Goal: Information Seeking & Learning: Learn about a topic

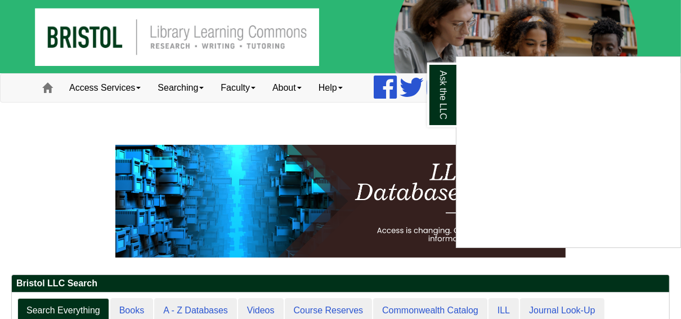
click at [306, 87] on div "Ask the LLC" at bounding box center [340, 159] width 681 height 319
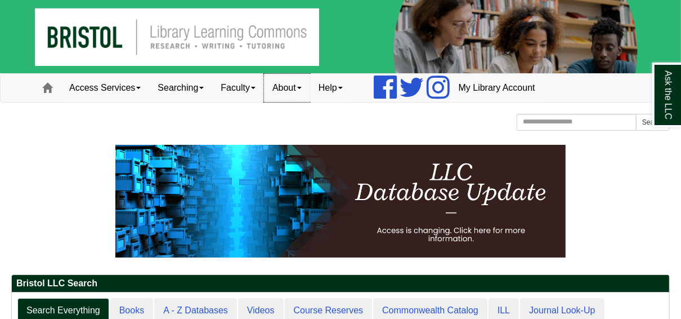
click at [306, 87] on link "About" at bounding box center [287, 88] width 46 height 28
click at [259, 90] on link "Faculty" at bounding box center [238, 88] width 52 height 28
click at [238, 90] on link "Faculty" at bounding box center [238, 88] width 52 height 28
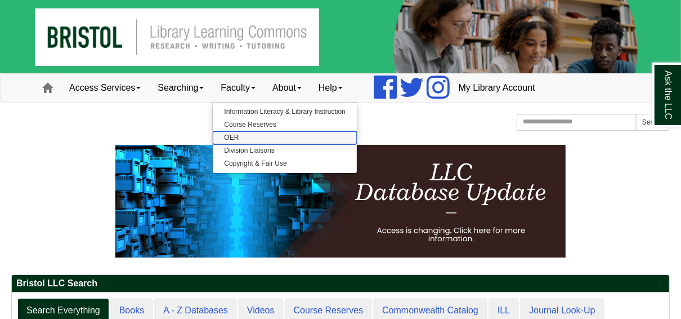
click at [238, 138] on link "OER" at bounding box center [285, 137] width 144 height 13
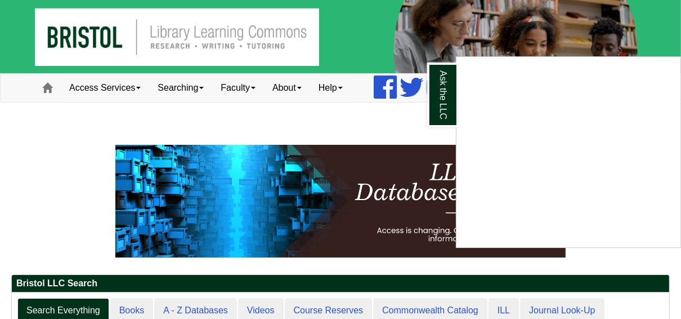
click at [252, 91] on div "Ask the LLC" at bounding box center [340, 159] width 681 height 319
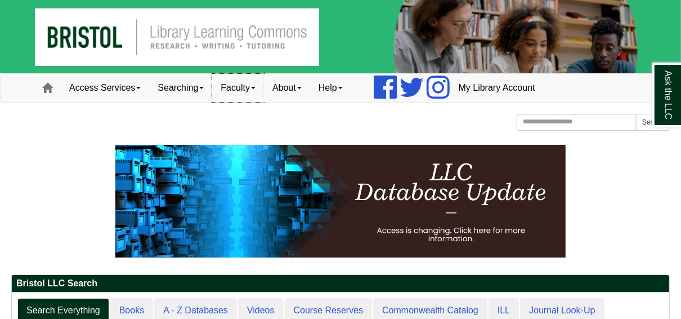
click at [252, 83] on link "Faculty" at bounding box center [238, 88] width 52 height 28
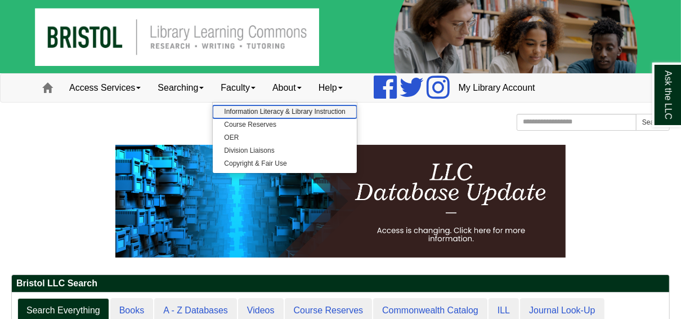
click at [275, 108] on link "Information Literacy & Library Instruction" at bounding box center [285, 111] width 144 height 13
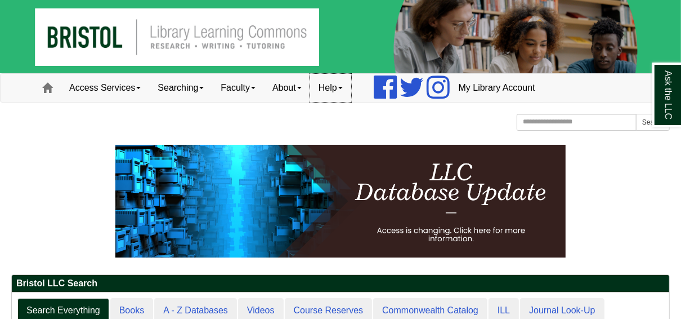
click at [345, 91] on link "Help" at bounding box center [330, 88] width 41 height 28
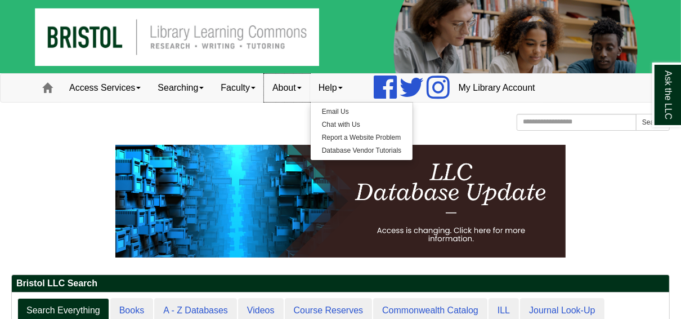
click at [310, 91] on link "About" at bounding box center [287, 88] width 46 height 28
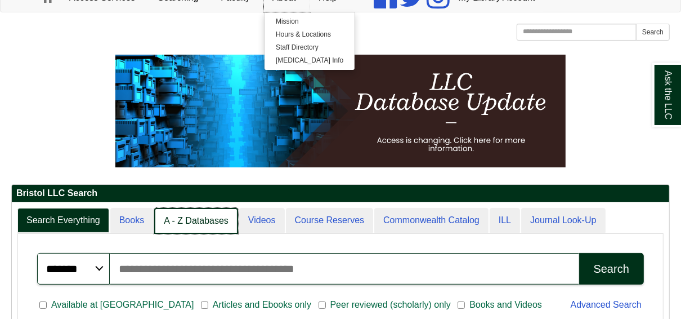
scroll to position [5, 6]
click at [188, 215] on link "A - Z Databases" at bounding box center [196, 221] width 84 height 26
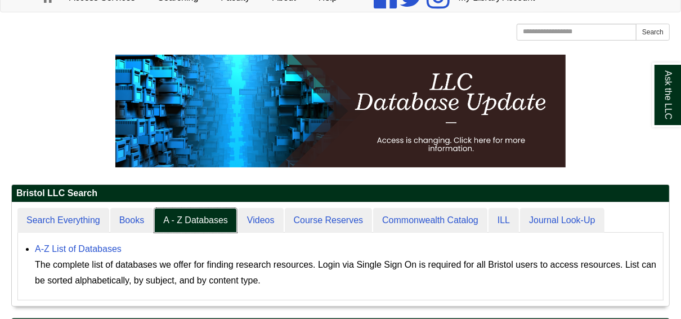
scroll to position [103, 658]
click at [90, 247] on link "A-Z List of Databases" at bounding box center [78, 249] width 87 height 10
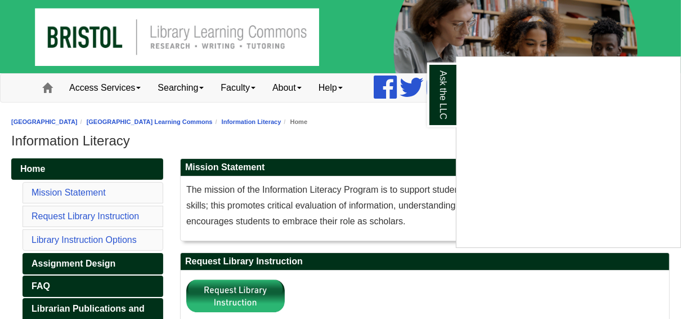
click at [199, 87] on div "Ask the LLC" at bounding box center [340, 159] width 681 height 319
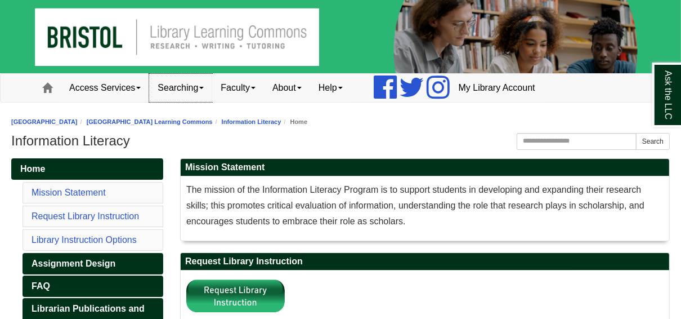
click at [203, 89] on link "Searching" at bounding box center [180, 88] width 63 height 28
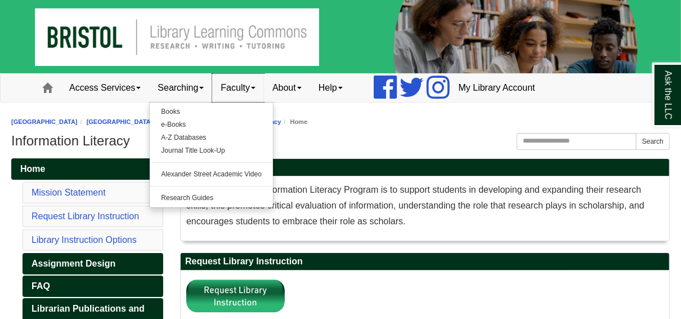
click at [252, 86] on link "Faculty" at bounding box center [238, 88] width 52 height 28
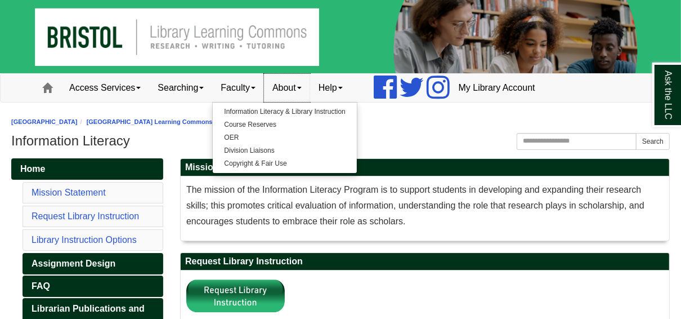
click at [295, 86] on link "About" at bounding box center [287, 88] width 46 height 28
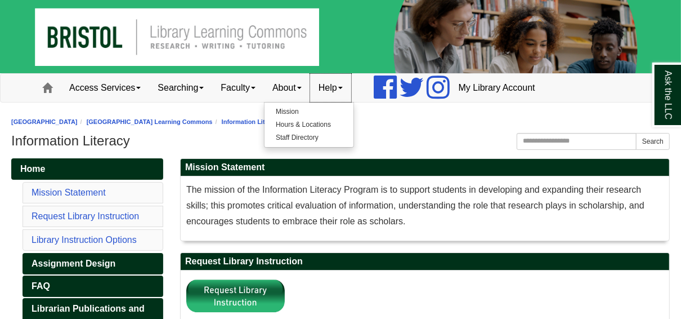
click at [340, 93] on link "Help" at bounding box center [330, 88] width 41 height 28
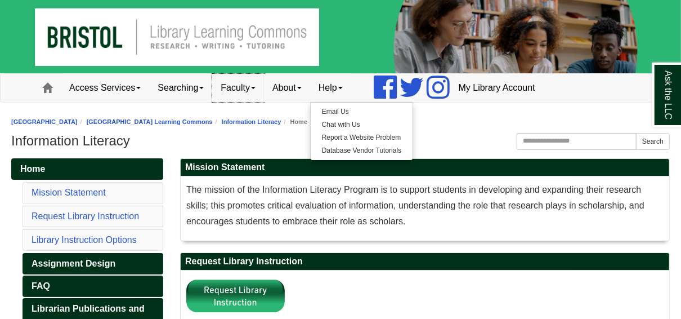
click at [235, 87] on link "Faculty" at bounding box center [238, 88] width 52 height 28
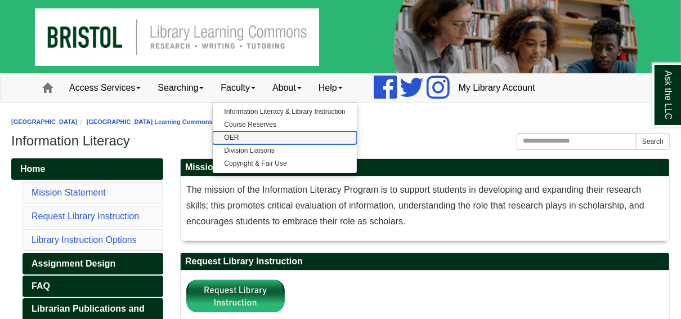
click at [241, 136] on link "OER" at bounding box center [285, 137] width 144 height 13
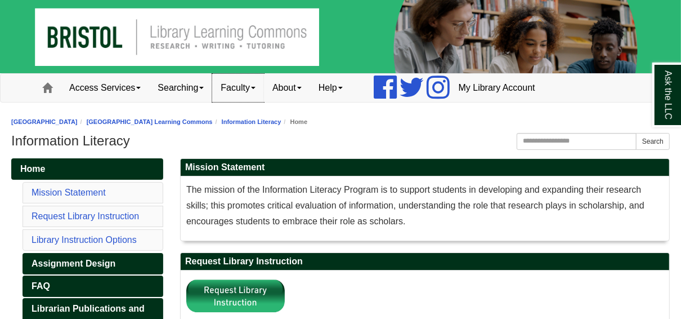
click at [259, 92] on link "Faculty" at bounding box center [238, 88] width 52 height 28
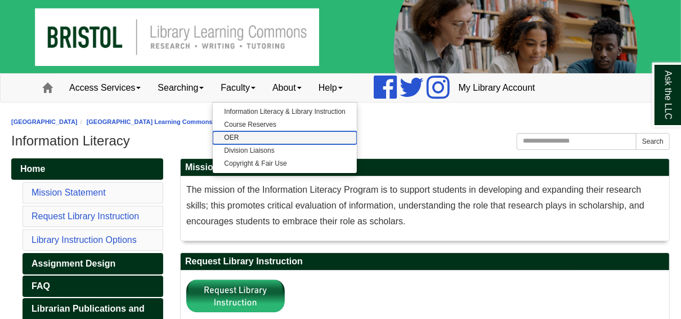
click at [253, 140] on link "OER" at bounding box center [285, 137] width 144 height 13
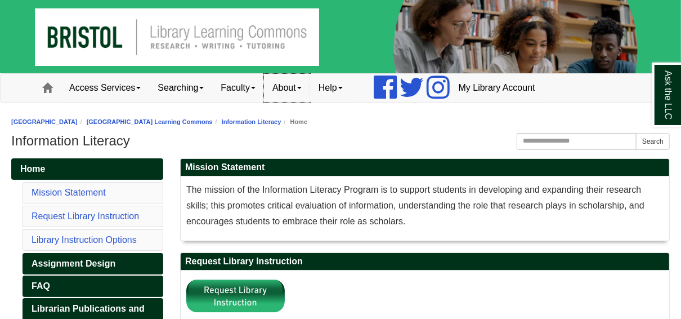
click at [286, 87] on link "About" at bounding box center [287, 88] width 46 height 28
click at [255, 92] on link "Faculty" at bounding box center [238, 88] width 52 height 28
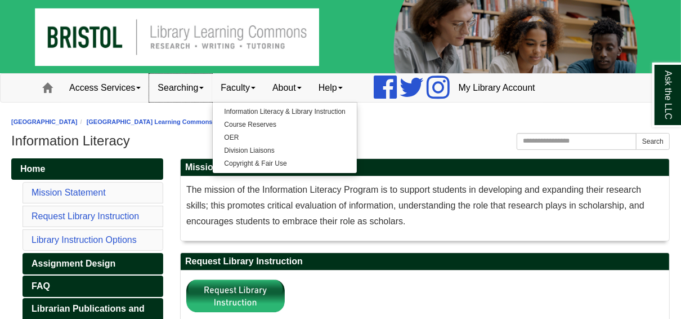
click at [200, 93] on link "Searching" at bounding box center [180, 88] width 63 height 28
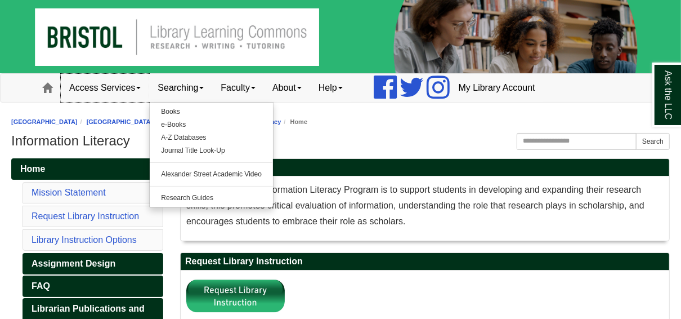
click at [138, 87] on link "Access Services" at bounding box center [105, 88] width 88 height 28
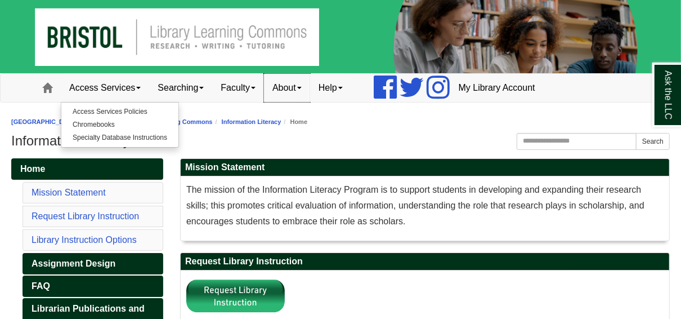
click at [303, 93] on link "About" at bounding box center [287, 88] width 46 height 28
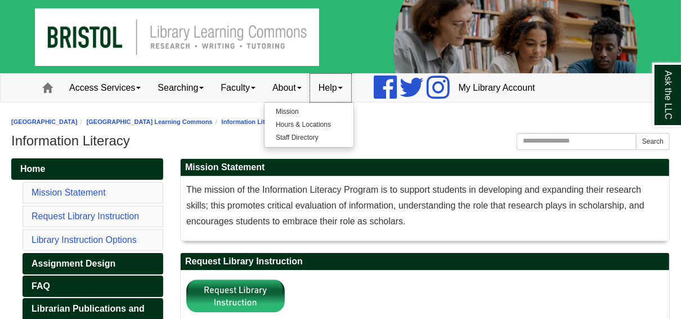
click at [346, 93] on link "Help" at bounding box center [330, 88] width 41 height 28
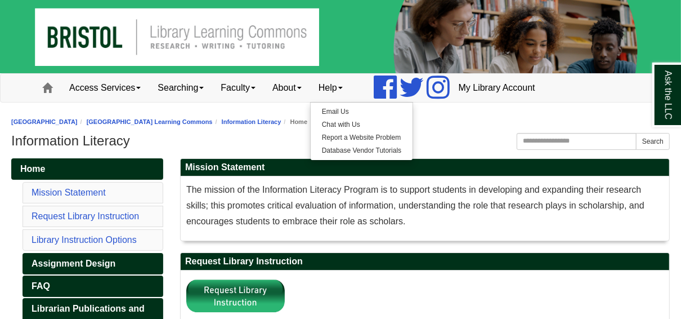
click at [467, 137] on h1 "Information Literacy" at bounding box center [340, 141] width 659 height 16
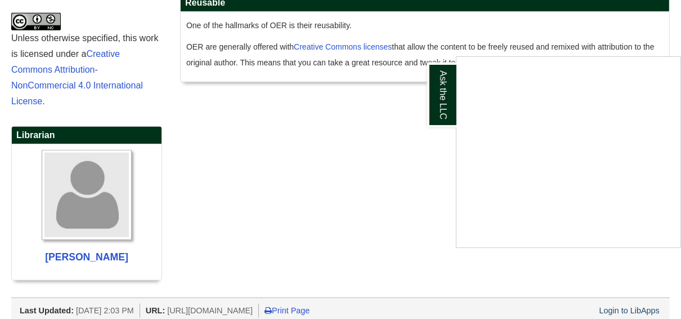
scroll to position [818, 0]
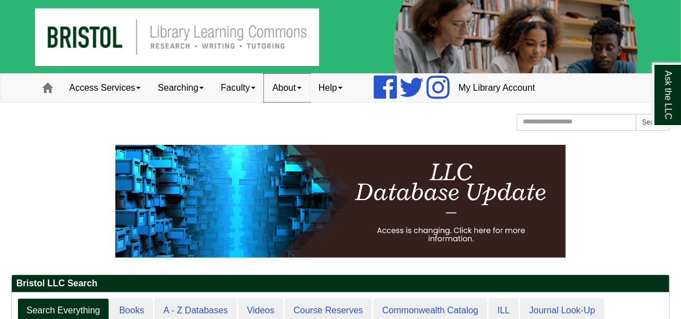
click at [304, 88] on link "About" at bounding box center [287, 88] width 46 height 28
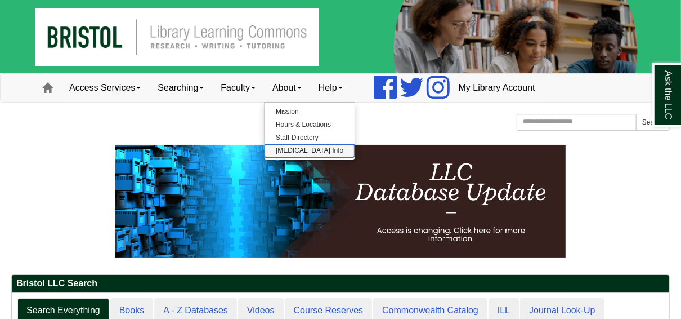
click at [297, 148] on link "[MEDICAL_DATA] Info" at bounding box center [310, 150] width 90 height 13
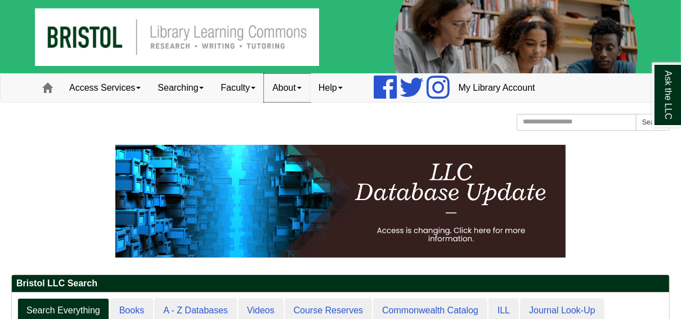
click at [293, 84] on link "About" at bounding box center [287, 88] width 46 height 28
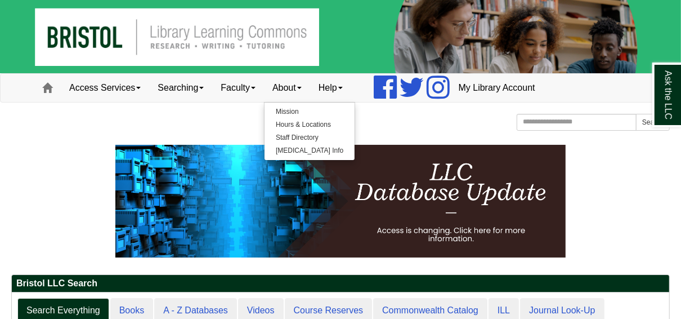
click at [392, 129] on div "Bristol Community College Bristol Community College Library Learning Commons Ho…" at bounding box center [340, 124] width 659 height 20
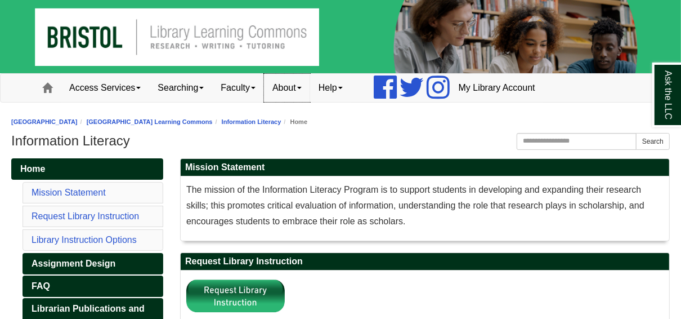
click at [300, 88] on link "About" at bounding box center [287, 88] width 46 height 28
click at [258, 97] on link "Faculty" at bounding box center [238, 88] width 52 height 28
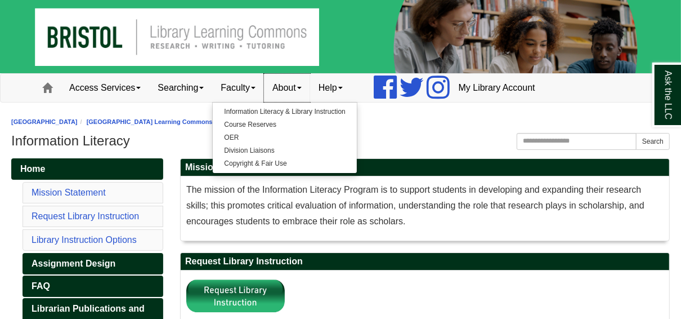
click at [290, 88] on link "About" at bounding box center [287, 88] width 46 height 28
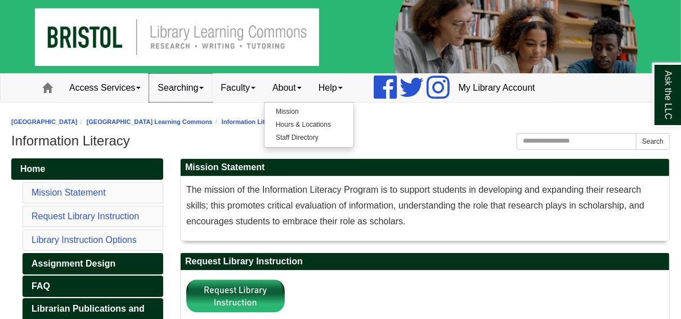
click at [203, 89] on link "Searching" at bounding box center [180, 88] width 63 height 28
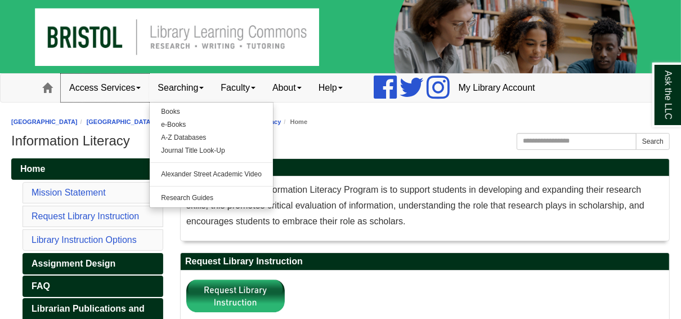
click at [137, 91] on link "Access Services" at bounding box center [105, 88] width 88 height 28
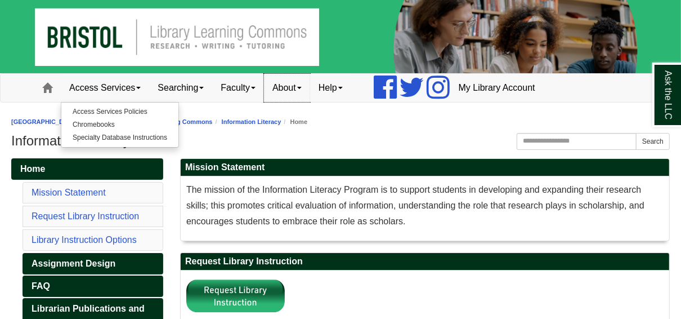
click at [298, 92] on link "About" at bounding box center [287, 88] width 46 height 28
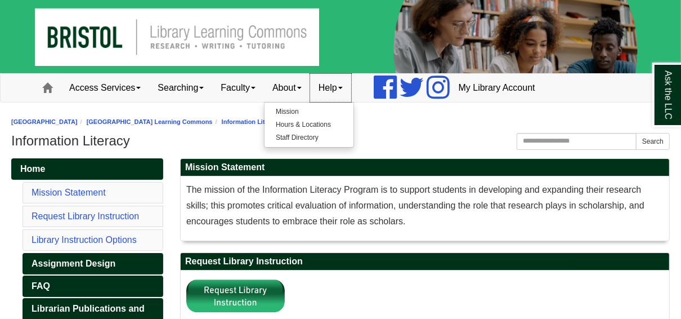
click at [331, 90] on link "Help" at bounding box center [330, 88] width 41 height 28
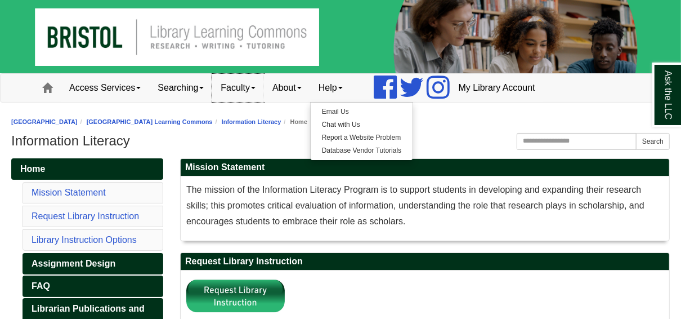
click at [251, 92] on link "Faculty" at bounding box center [238, 88] width 52 height 28
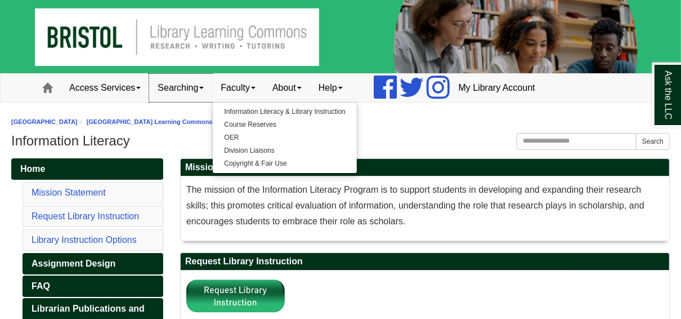
click at [198, 90] on link "Searching" at bounding box center [180, 88] width 63 height 28
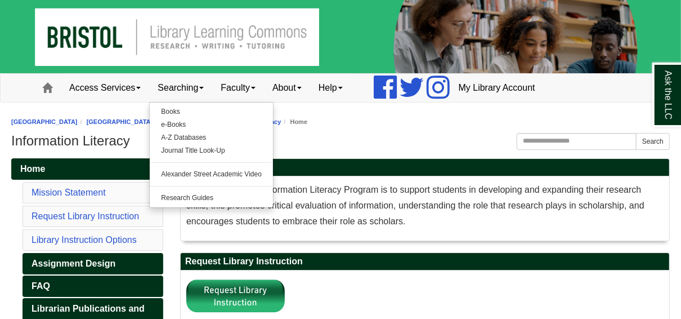
click at [409, 122] on ol "Bristol Community College Bristol Community College Library Learning Commons Fo…" at bounding box center [340, 122] width 659 height 11
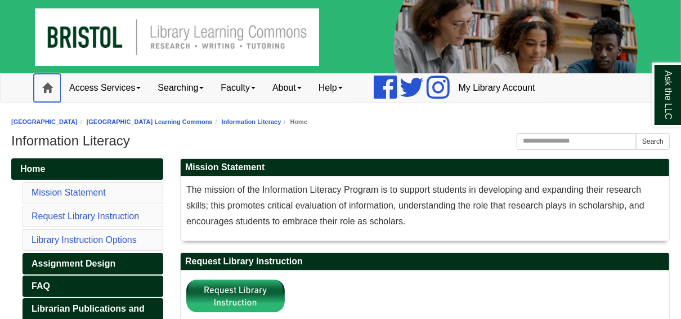
click at [50, 85] on span at bounding box center [47, 88] width 10 height 10
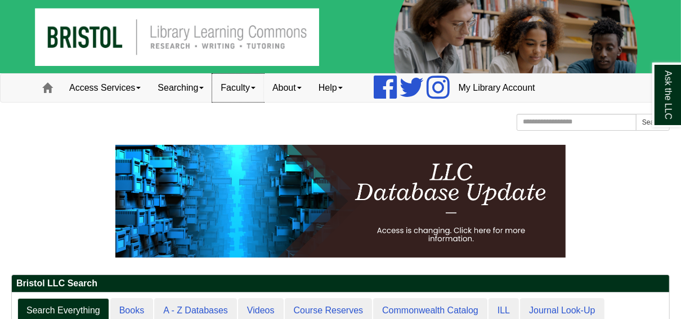
click at [256, 88] on span at bounding box center [253, 88] width 5 height 2
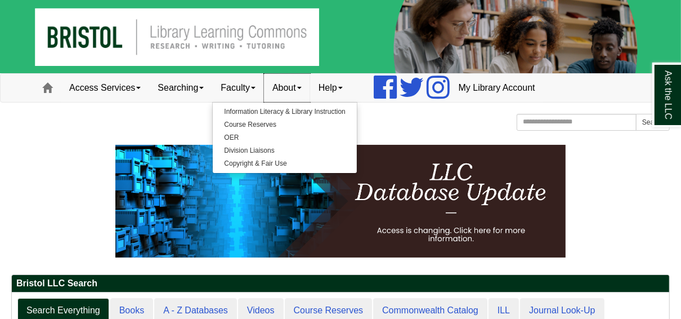
click at [295, 91] on link "About" at bounding box center [287, 88] width 46 height 28
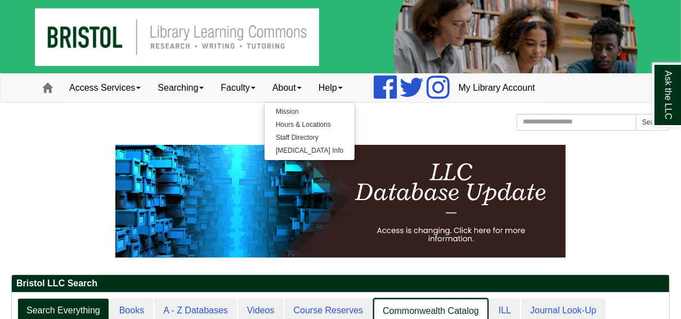
scroll to position [6, 6]
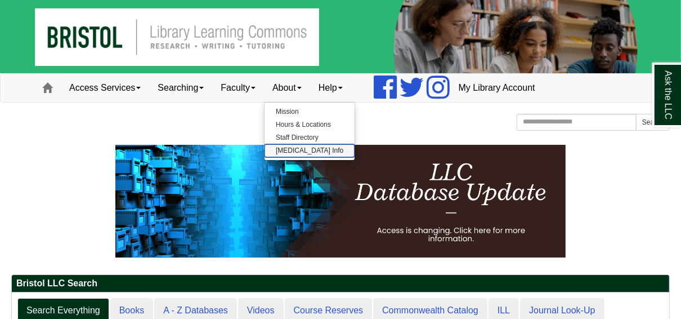
click at [300, 148] on link "COVID-19 Info" at bounding box center [310, 150] width 90 height 13
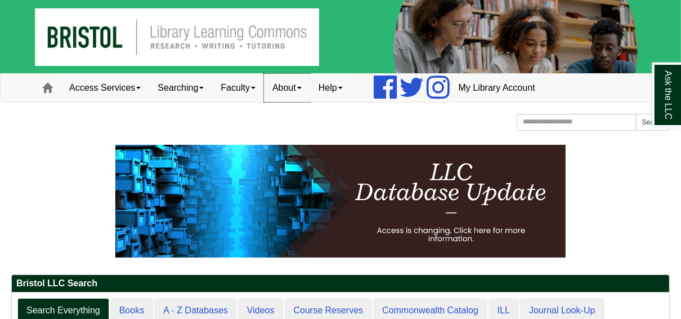
click at [302, 88] on span at bounding box center [299, 88] width 5 height 2
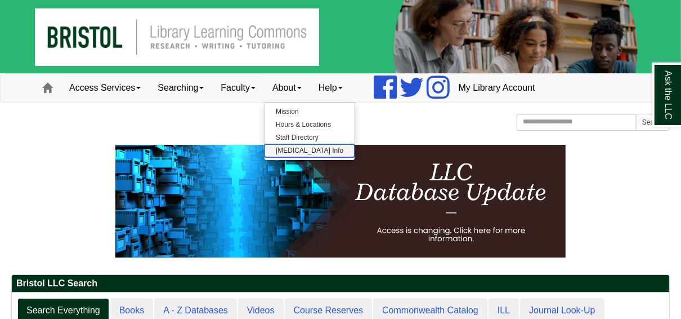
click at [298, 150] on link "COVID-19 Info" at bounding box center [310, 150] width 90 height 13
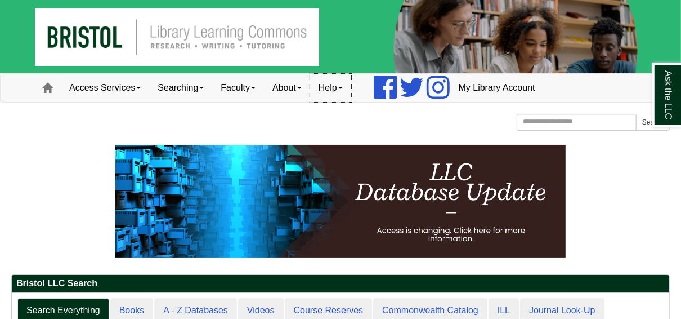
click at [351, 91] on link "Help" at bounding box center [330, 88] width 41 height 28
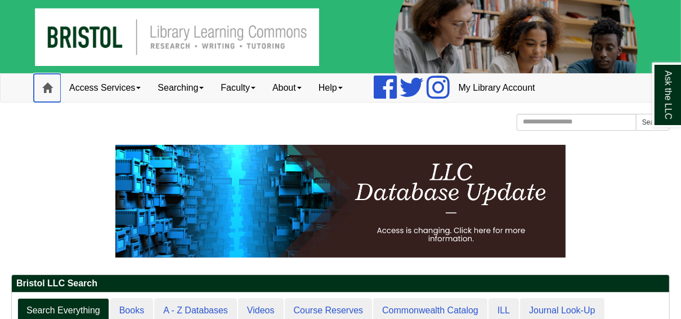
click at [47, 79] on link "Home" at bounding box center [47, 88] width 27 height 28
click at [255, 307] on link "Videos" at bounding box center [261, 311] width 47 height 26
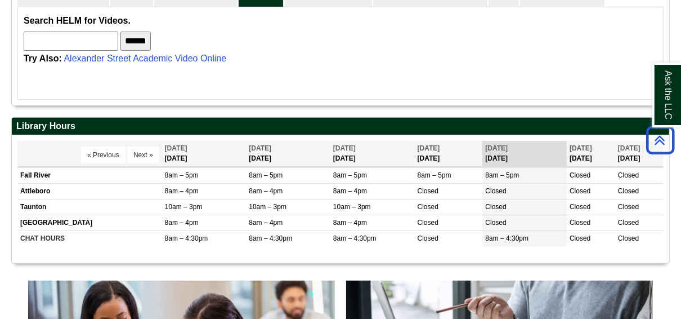
scroll to position [128, 658]
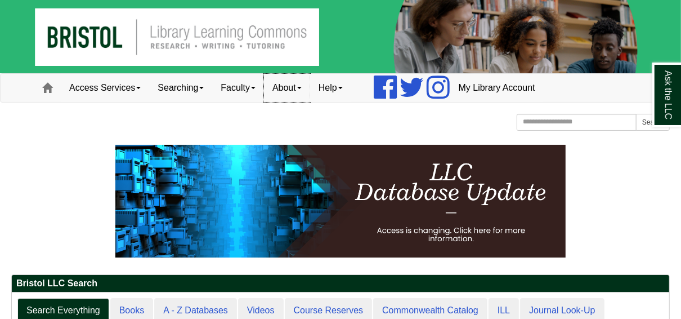
click at [298, 88] on link "About" at bounding box center [287, 88] width 46 height 28
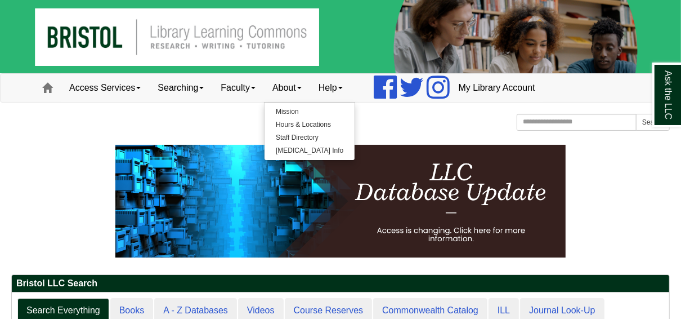
click at [405, 129] on div "Bristol Community College Bristol Community College Library Learning Commons Ho…" at bounding box center [340, 124] width 659 height 20
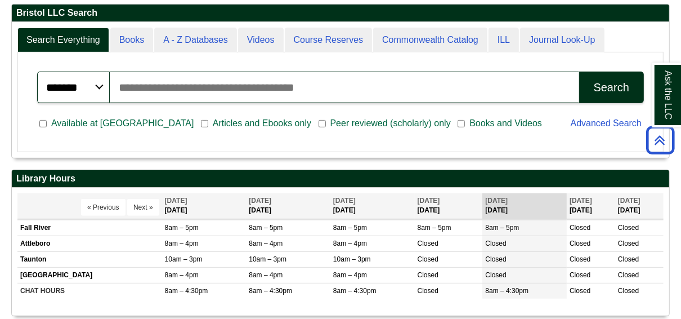
scroll to position [135, 658]
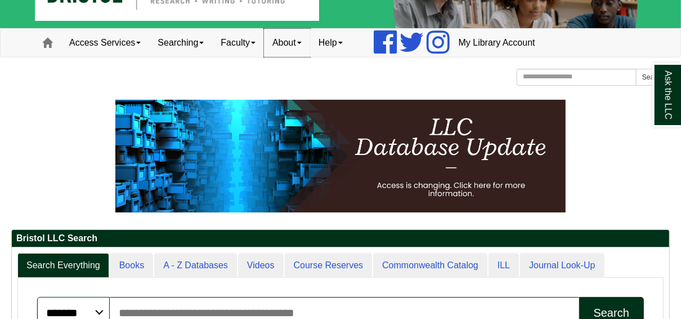
click at [299, 45] on link "About" at bounding box center [287, 43] width 46 height 28
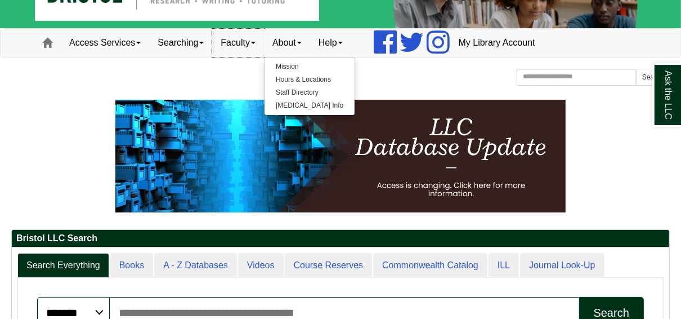
click at [257, 45] on link "Faculty" at bounding box center [238, 43] width 52 height 28
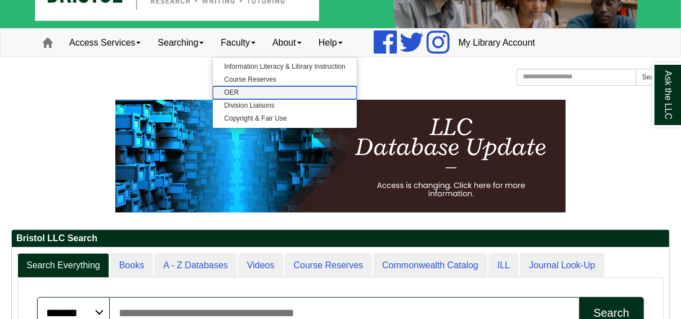
click at [238, 91] on link "OER" at bounding box center [285, 92] width 144 height 13
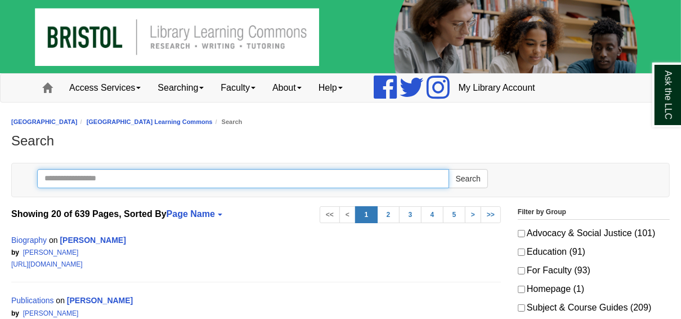
click at [159, 175] on input "Search" at bounding box center [243, 178] width 412 height 19
click at [56, 176] on input "**" at bounding box center [243, 178] width 412 height 19
type input "****"
click at [449, 169] on button "Search" at bounding box center [468, 178] width 39 height 19
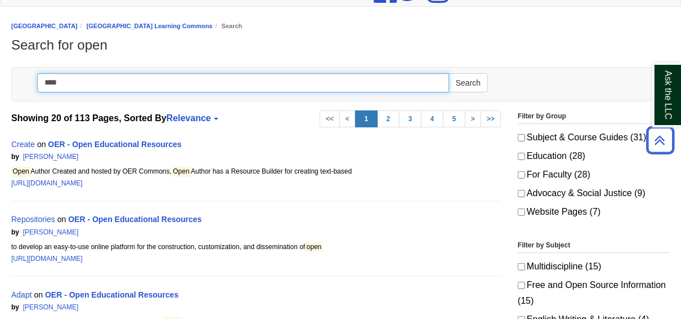
scroll to position [90, 0]
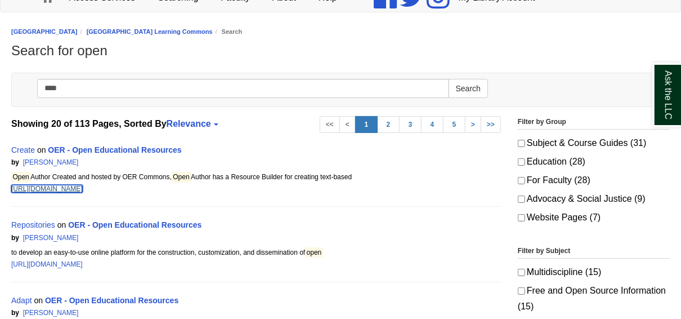
click at [83, 185] on link "[URL][DOMAIN_NAME]" at bounding box center [47, 189] width 72 height 8
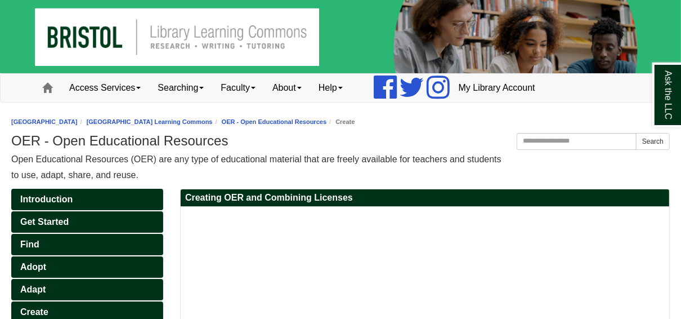
click at [441, 131] on div "Bristol Community College Bristol Community College Library Learning Commons Fo…" at bounding box center [340, 148] width 659 height 69
click at [254, 88] on link "Faculty" at bounding box center [238, 88] width 52 height 28
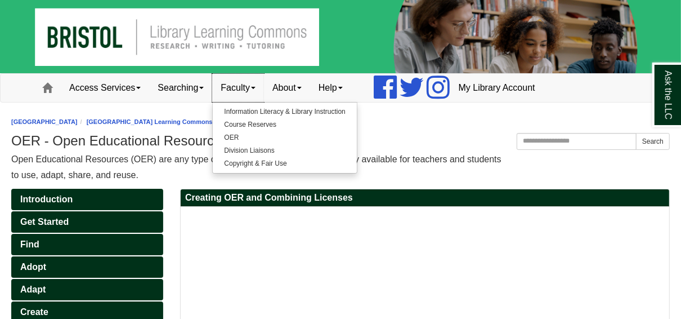
scroll to position [45, 0]
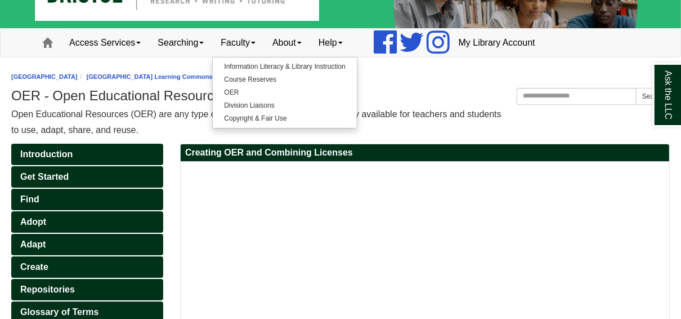
click at [489, 85] on div "Bristol Community College Bristol Community College Library Learning Commons Fo…" at bounding box center [340, 103] width 659 height 69
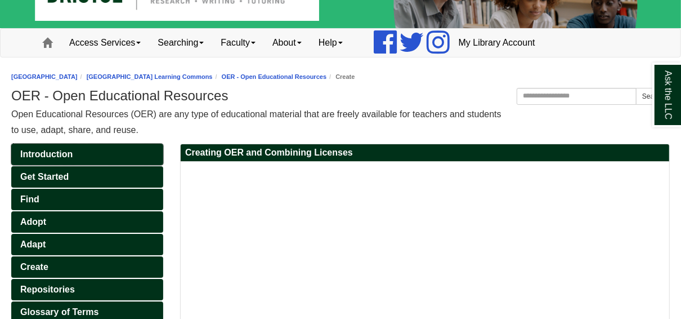
click at [54, 155] on span "Introduction" at bounding box center [46, 154] width 52 height 10
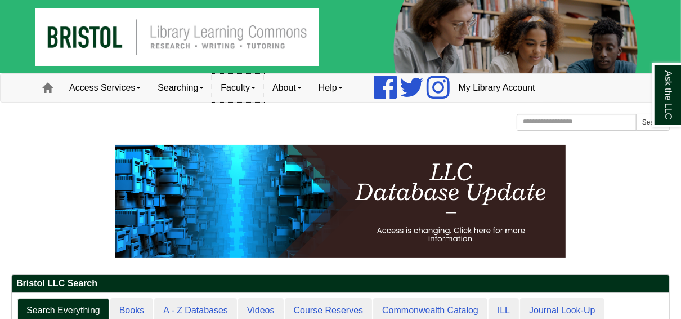
click at [260, 89] on link "Faculty" at bounding box center [238, 88] width 52 height 28
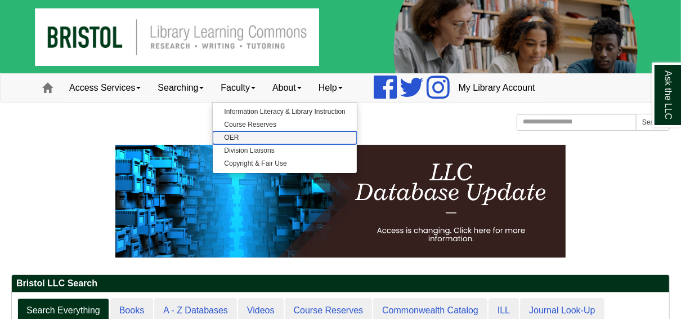
click at [243, 137] on link "OER" at bounding box center [285, 137] width 144 height 13
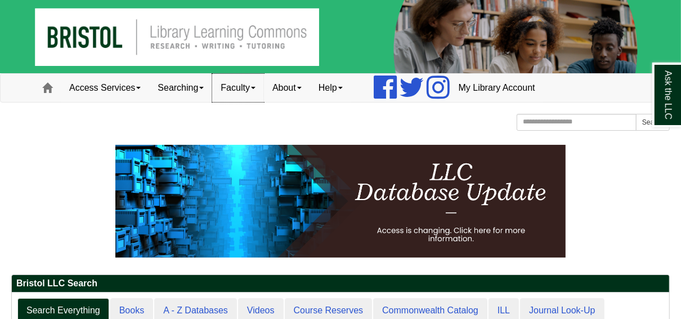
click at [244, 93] on link "Faculty" at bounding box center [238, 88] width 52 height 28
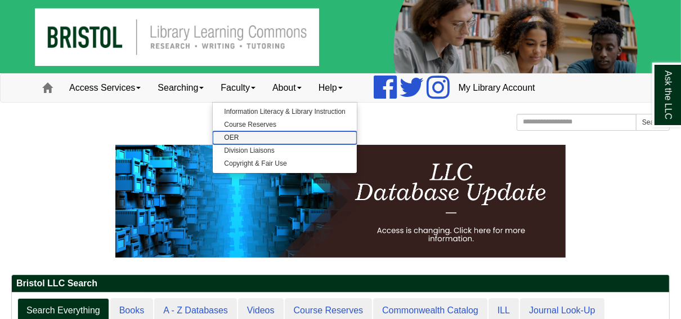
click at [240, 133] on link "OER" at bounding box center [285, 137] width 144 height 13
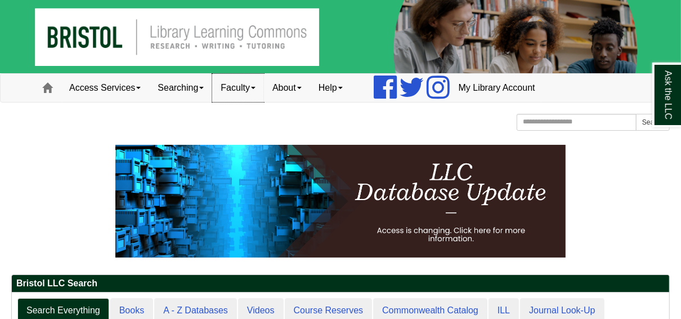
click at [256, 87] on span at bounding box center [253, 88] width 5 height 2
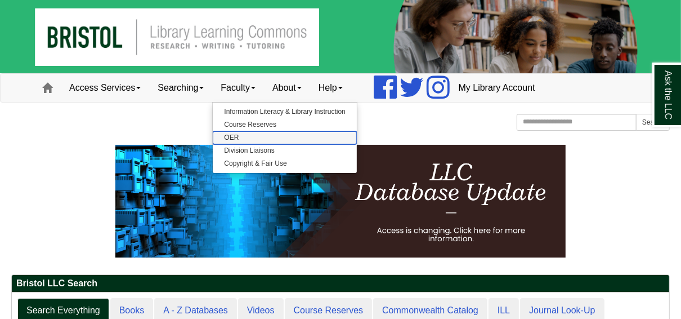
click at [236, 140] on link "OER" at bounding box center [285, 137] width 144 height 13
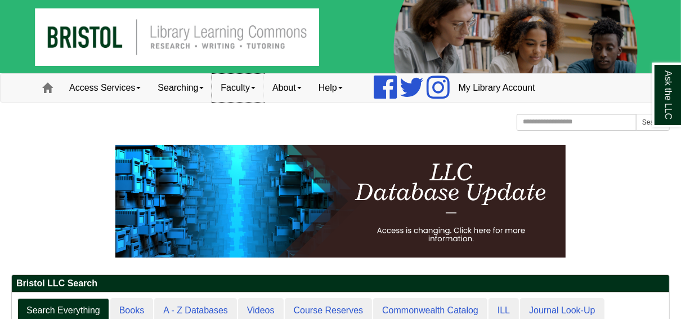
click at [256, 89] on span at bounding box center [253, 88] width 5 height 2
click at [243, 87] on link "Faculty" at bounding box center [238, 88] width 52 height 28
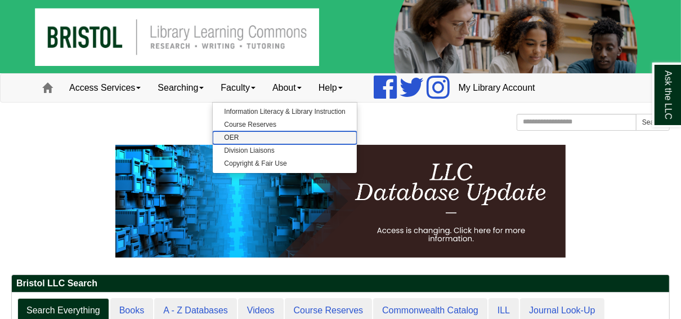
click at [238, 135] on link "OER" at bounding box center [285, 137] width 144 height 13
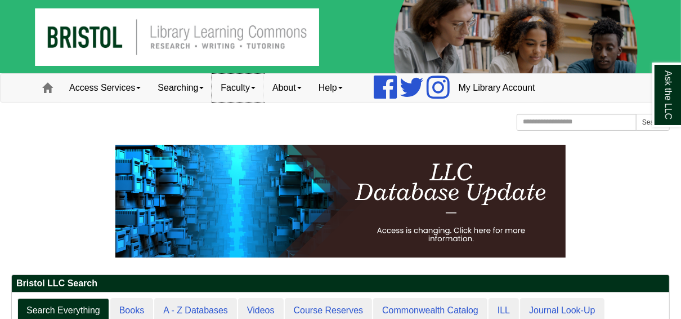
click at [262, 90] on link "Faculty" at bounding box center [238, 88] width 52 height 28
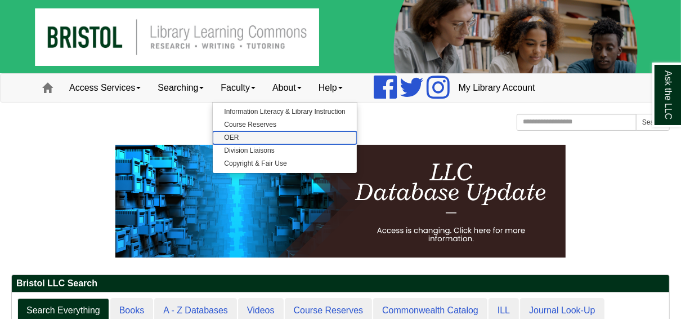
click at [240, 134] on link "OER" at bounding box center [285, 137] width 144 height 13
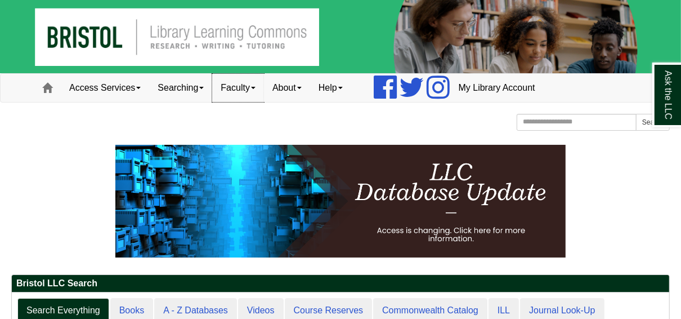
click at [247, 84] on link "Faculty" at bounding box center [238, 88] width 52 height 28
click at [239, 88] on link "Faculty" at bounding box center [238, 88] width 52 height 28
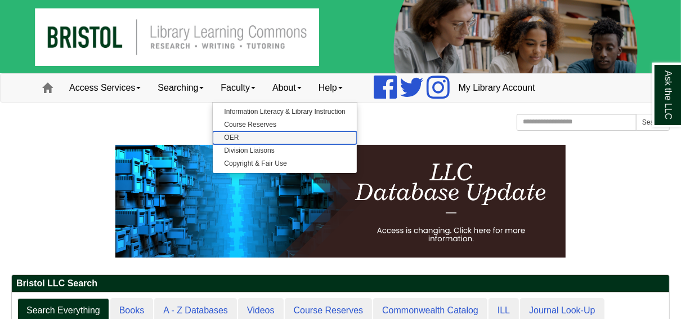
click at [241, 132] on link "OER" at bounding box center [285, 137] width 144 height 13
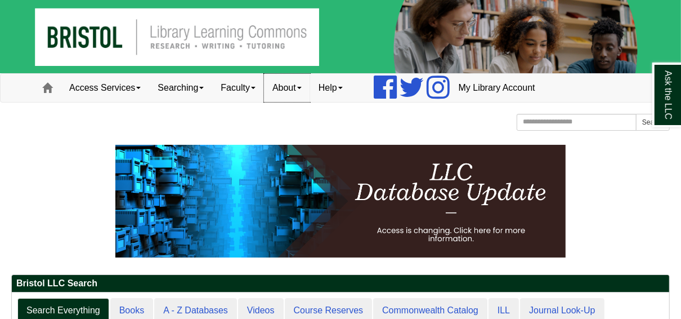
click at [301, 87] on link "About" at bounding box center [287, 88] width 46 height 28
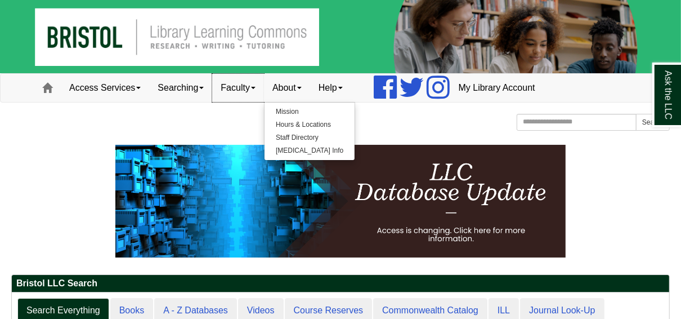
click at [257, 87] on link "Faculty" at bounding box center [238, 88] width 52 height 28
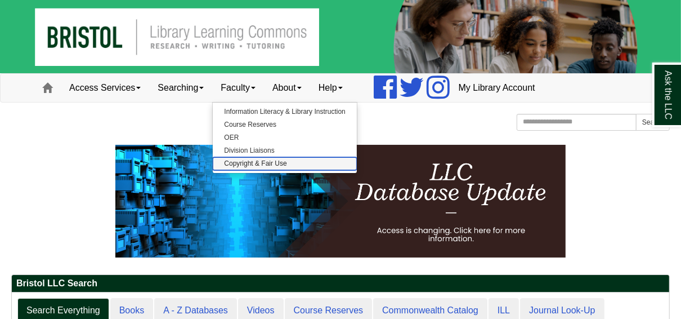
click at [241, 161] on link "Copyright & Fair Use" at bounding box center [285, 163] width 144 height 13
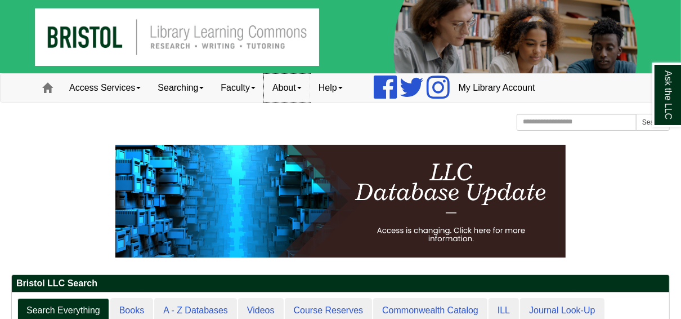
click at [285, 87] on link "About" at bounding box center [287, 88] width 46 height 28
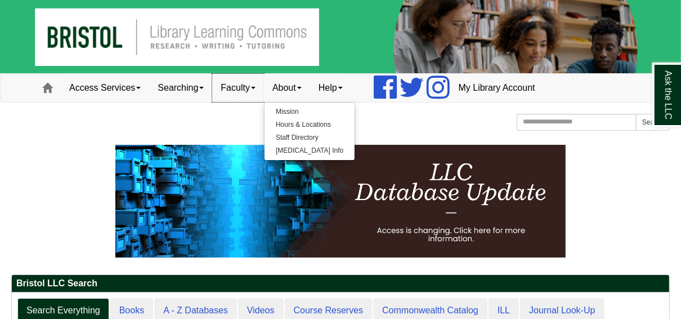
click at [249, 91] on link "Faculty" at bounding box center [238, 88] width 52 height 28
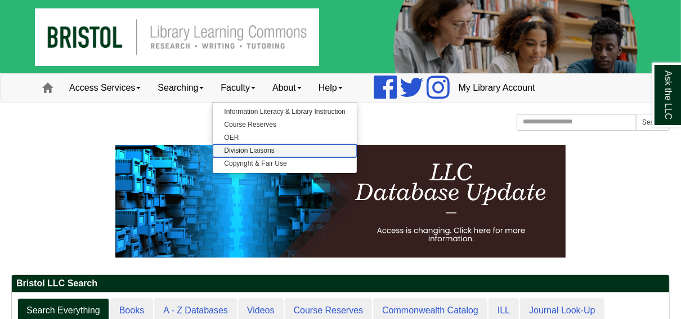
click at [241, 146] on link "Division Liaisons" at bounding box center [285, 150] width 144 height 13
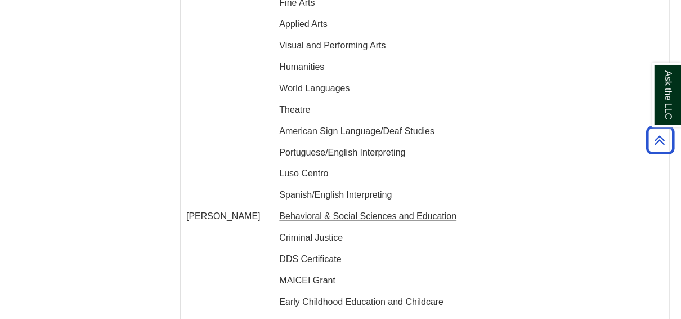
scroll to position [1261, 0]
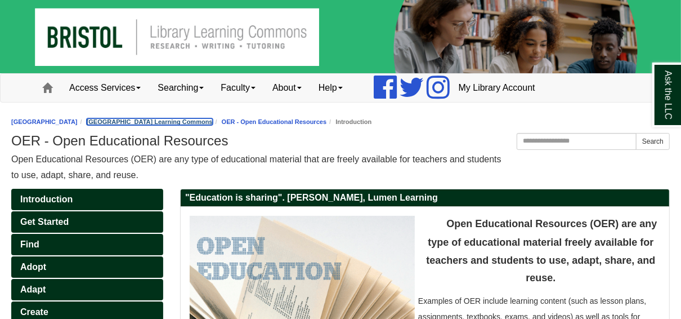
click at [213, 119] on link "[GEOGRAPHIC_DATA] Learning Commons" at bounding box center [150, 121] width 126 height 7
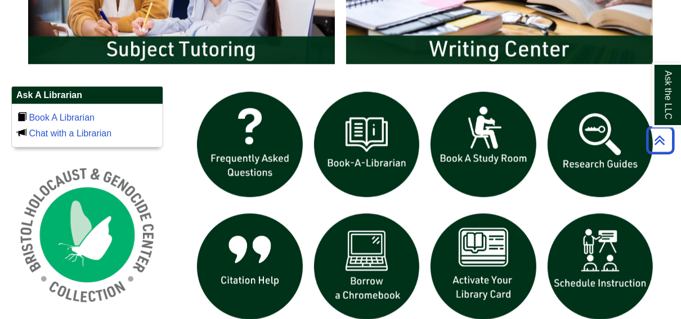
scroll to position [721, 0]
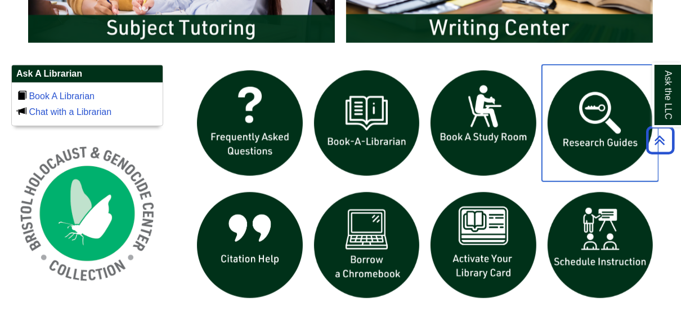
click at [577, 134] on img "slideshow" at bounding box center [600, 123] width 117 height 117
click at [601, 154] on img "slideshow" at bounding box center [600, 123] width 117 height 117
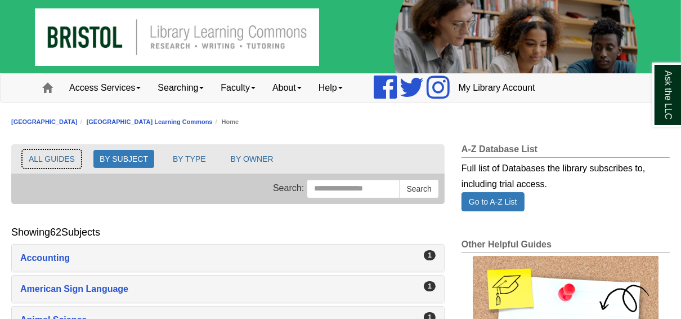
click at [50, 156] on button "ALL GUIDES" at bounding box center [52, 159] width 59 height 18
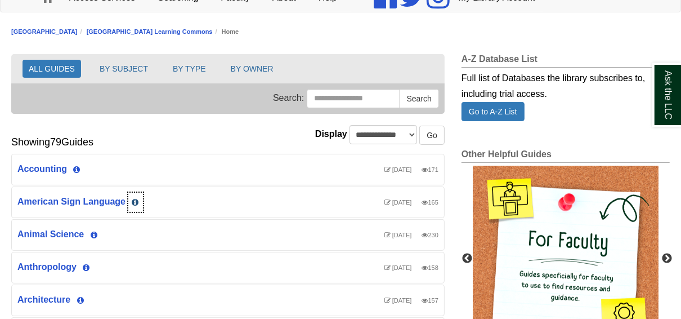
click at [133, 198] on icon "List of Guides" at bounding box center [135, 202] width 7 height 8
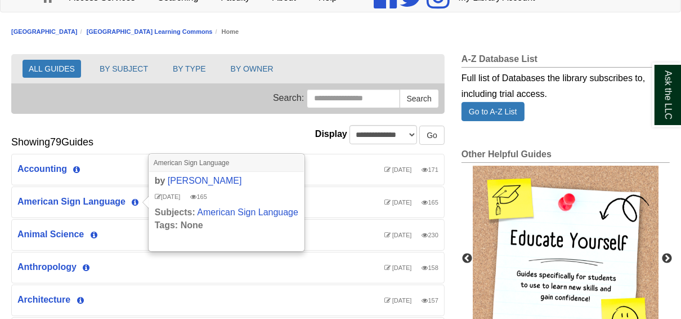
click at [283, 132] on div "**********" at bounding box center [228, 104] width 434 height 100
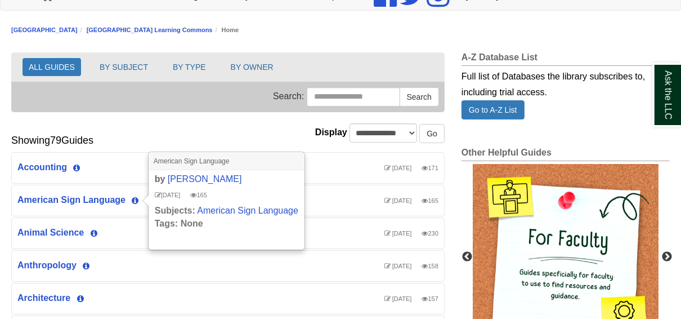
click at [127, 116] on div "**********" at bounding box center [228, 102] width 434 height 100
click at [326, 94] on input "Search this Group" at bounding box center [353, 96] width 93 height 19
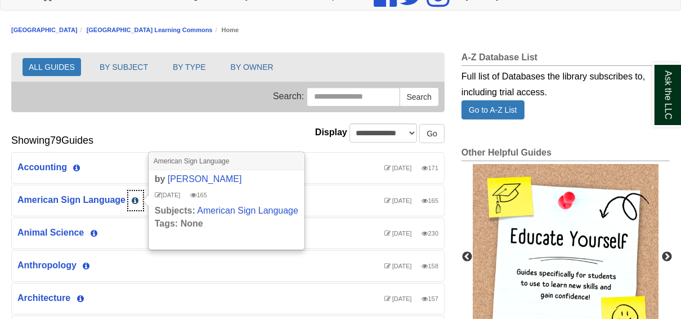
click at [134, 197] on icon "List of Guides" at bounding box center [135, 201] width 7 height 8
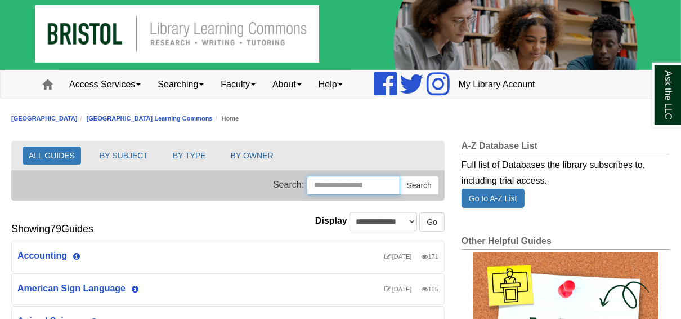
click at [372, 186] on input "Search this Group" at bounding box center [353, 185] width 93 height 19
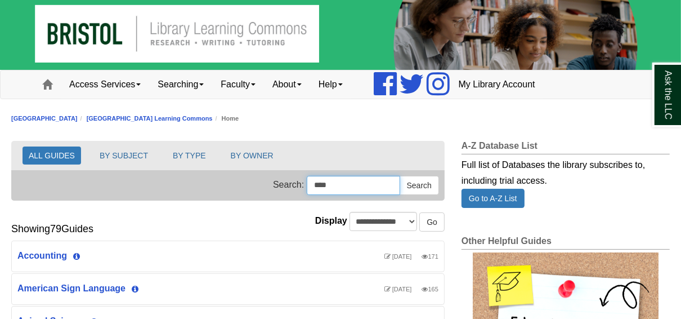
type input "****"
click at [400, 176] on button "Search" at bounding box center [419, 185] width 39 height 19
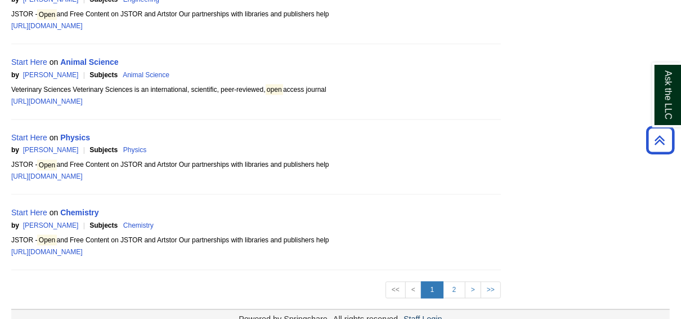
scroll to position [1505, 0]
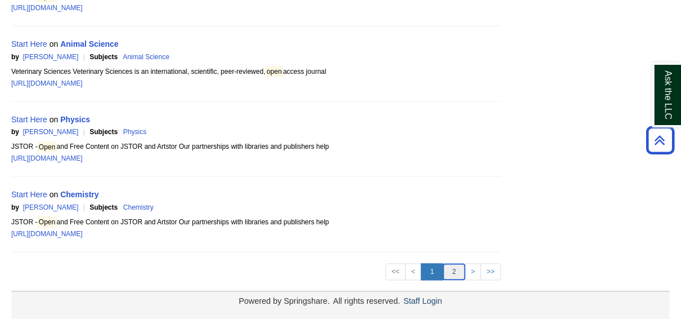
click at [454, 269] on link "2" at bounding box center [454, 271] width 23 height 17
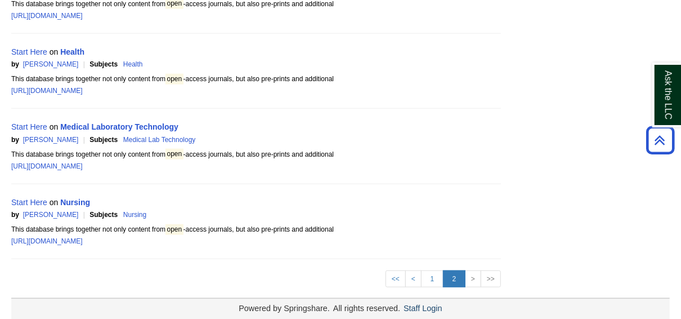
scroll to position [829, 0]
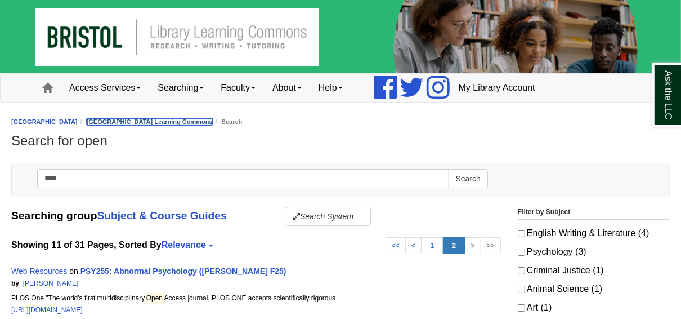
click at [213, 120] on link "[GEOGRAPHIC_DATA] Learning Commons" at bounding box center [150, 121] width 126 height 7
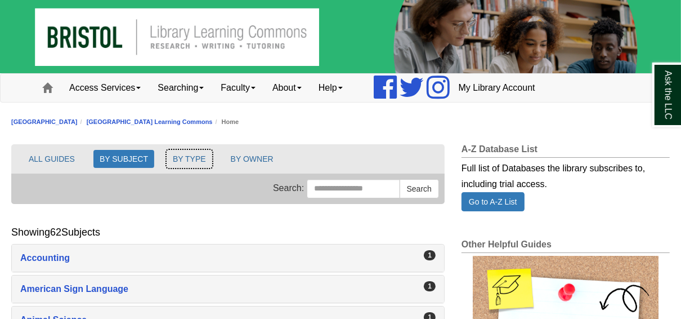
click at [199, 157] on button "BY TYPE" at bounding box center [190, 159] width 46 height 18
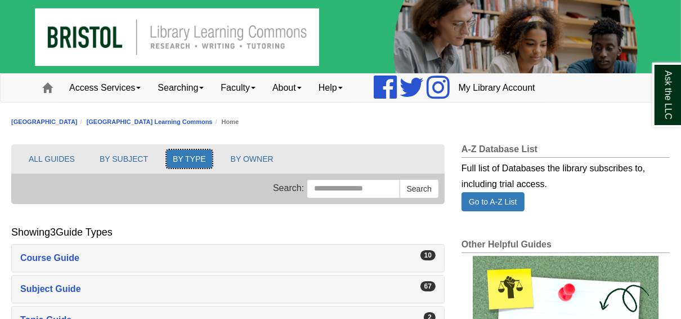
scroll to position [45, 0]
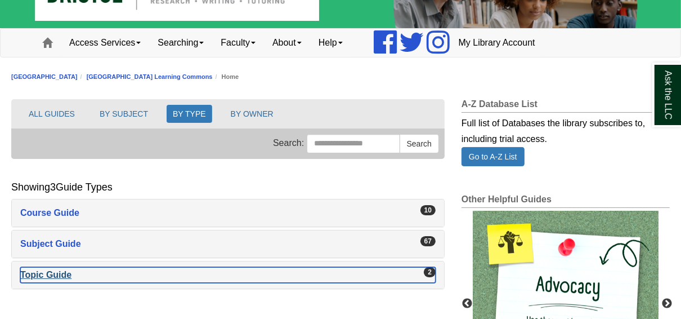
click at [68, 272] on div "Topic Guide , 2 guides" at bounding box center [228, 275] width 416 height 16
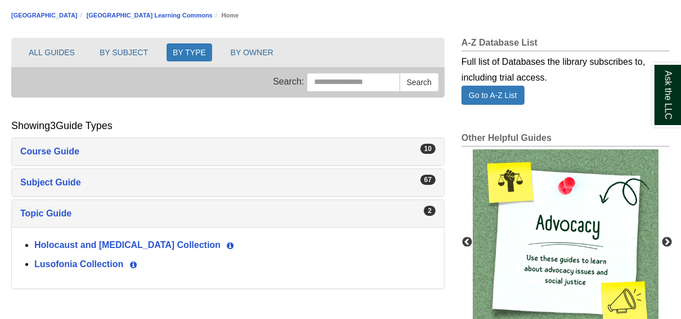
scroll to position [135, 0]
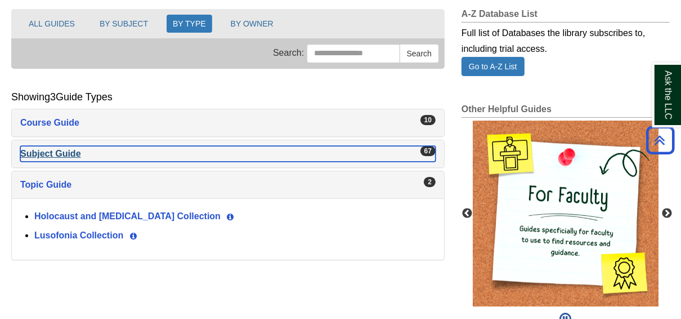
click at [72, 150] on div "Subject Guide , 67 guides" at bounding box center [228, 154] width 416 height 16
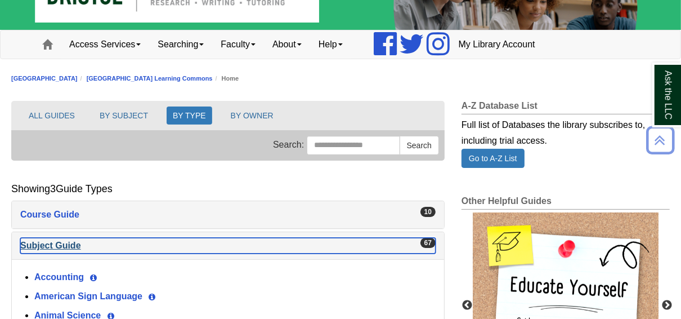
scroll to position [0, 0]
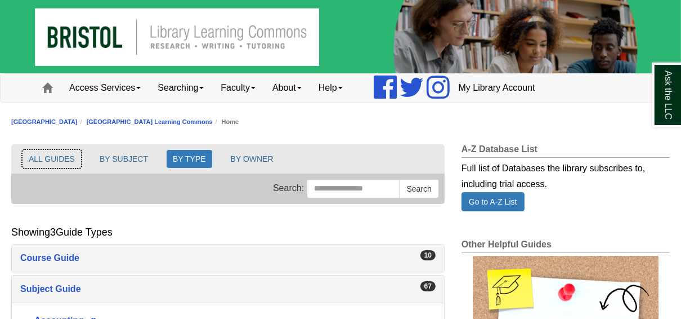
click at [37, 159] on button "ALL GUIDES" at bounding box center [52, 159] width 59 height 18
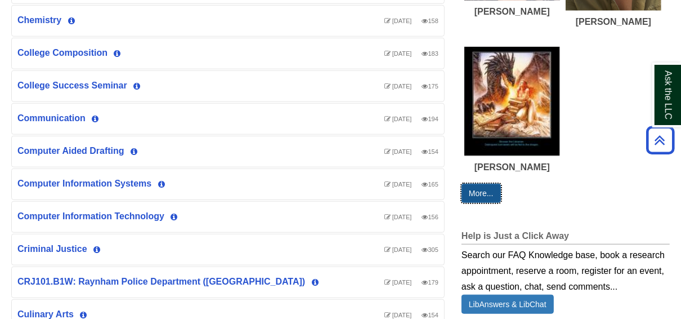
click at [491, 195] on link "More..." at bounding box center [481, 193] width 39 height 19
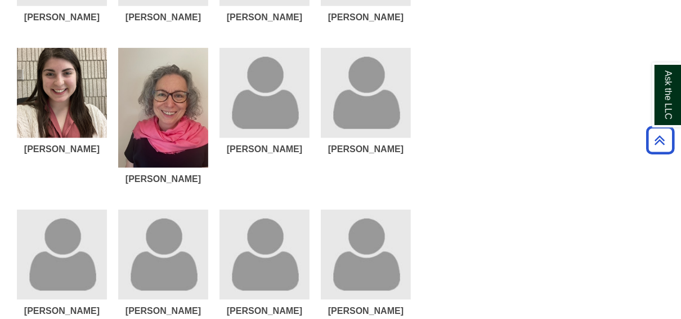
scroll to position [856, 0]
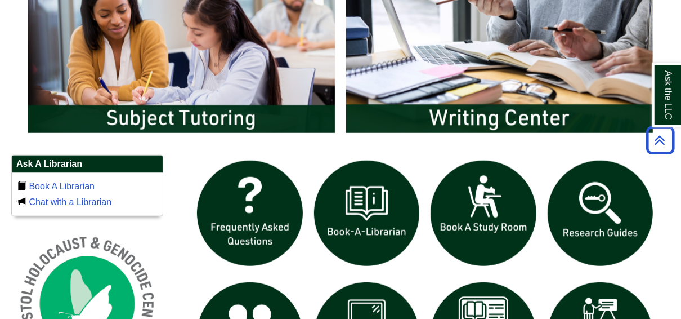
scroll to position [766, 0]
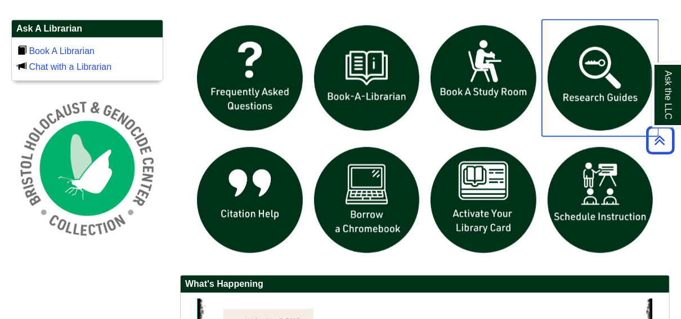
click at [586, 80] on img "slideshow" at bounding box center [600, 78] width 117 height 117
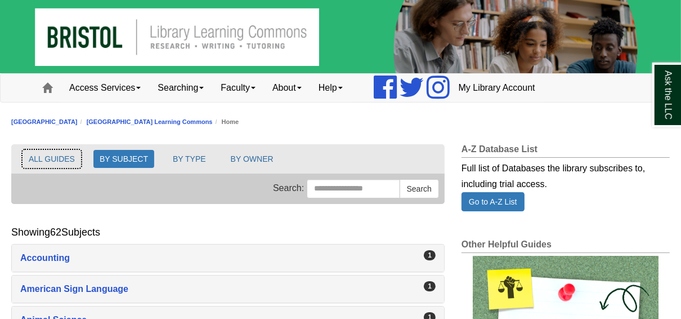
click at [53, 154] on button "ALL GUIDES" at bounding box center [52, 159] width 59 height 18
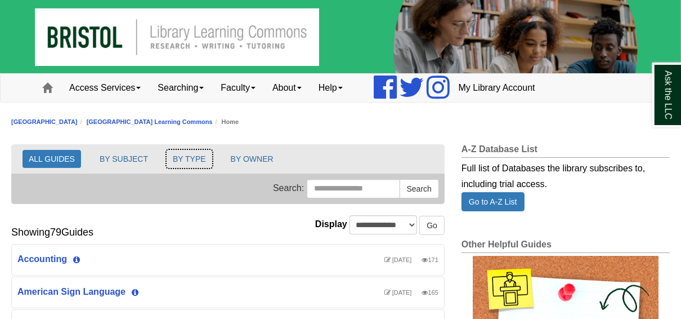
click at [178, 155] on button "BY TYPE" at bounding box center [190, 159] width 46 height 18
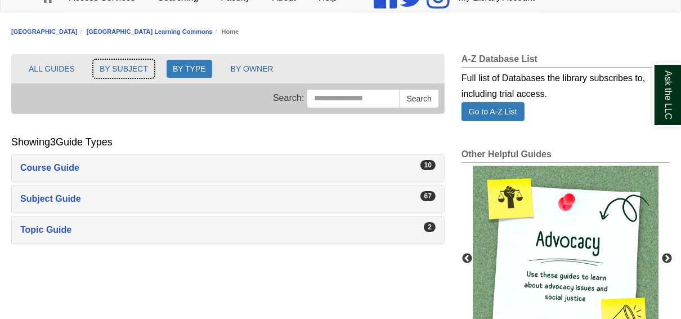
click at [123, 68] on button "BY SUBJECT" at bounding box center [123, 69] width 61 height 18
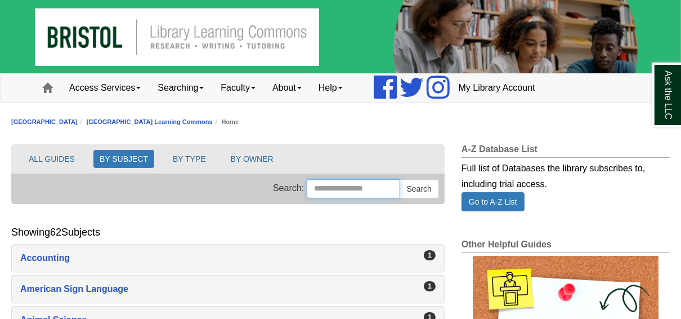
click at [311, 179] on input "Search this Group" at bounding box center [353, 188] width 93 height 19
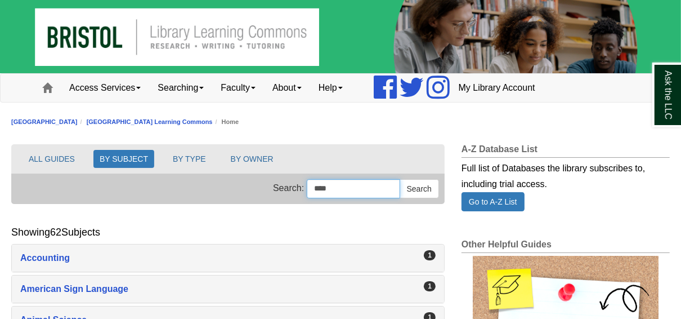
type input "****"
click at [400, 179] on button "Search" at bounding box center [419, 188] width 39 height 19
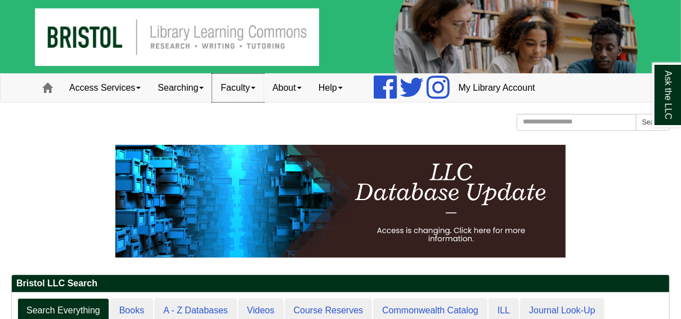
click at [247, 86] on link "Faculty" at bounding box center [238, 88] width 52 height 28
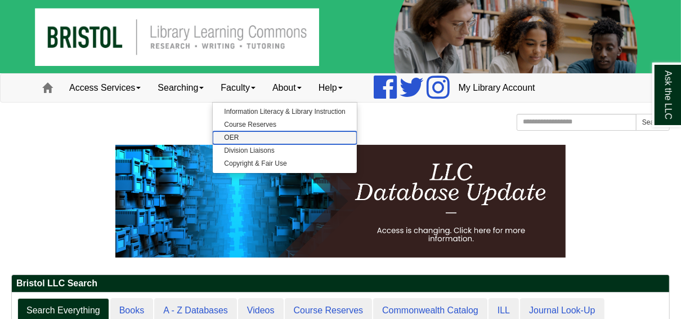
click at [254, 137] on link "OER" at bounding box center [285, 137] width 144 height 13
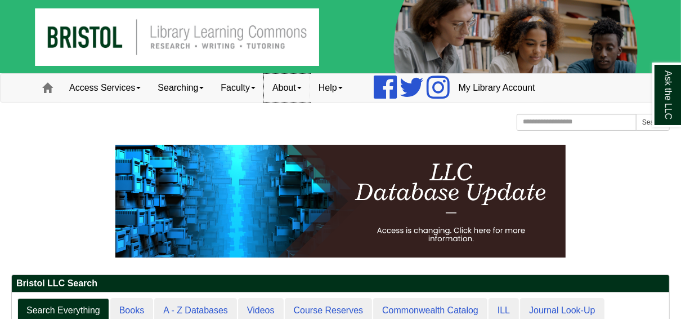
click at [305, 92] on link "About" at bounding box center [287, 88] width 46 height 28
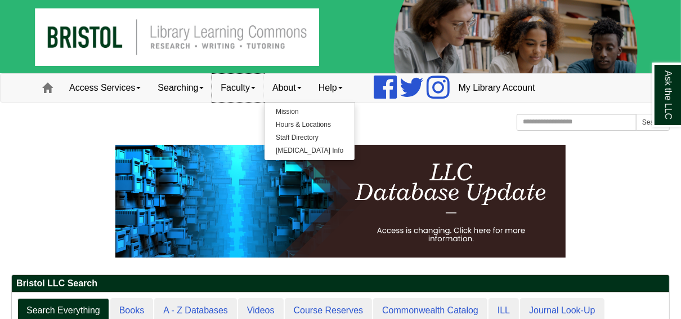
click at [260, 83] on link "Faculty" at bounding box center [238, 88] width 52 height 28
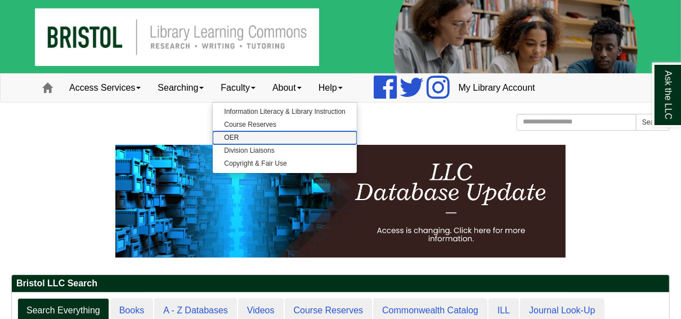
click at [237, 136] on link "OER" at bounding box center [285, 137] width 144 height 13
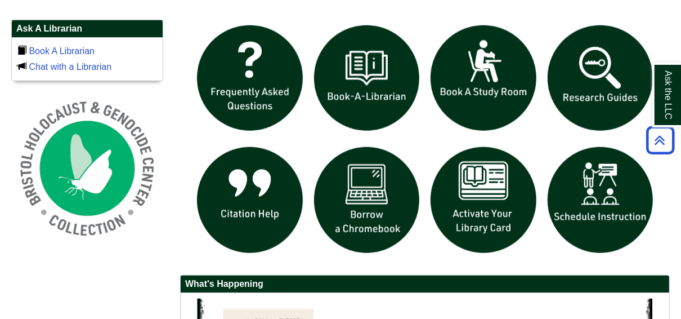
scroll to position [811, 0]
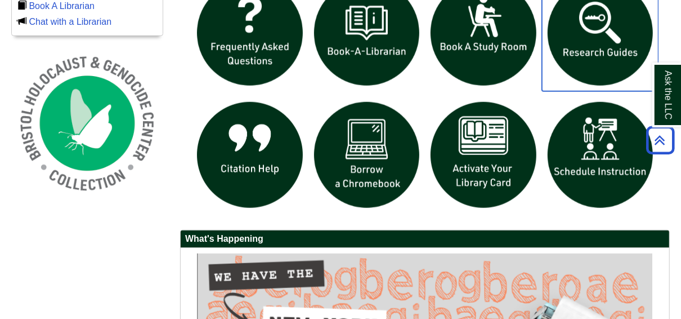
click at [592, 49] on img "slideshow" at bounding box center [600, 33] width 117 height 117
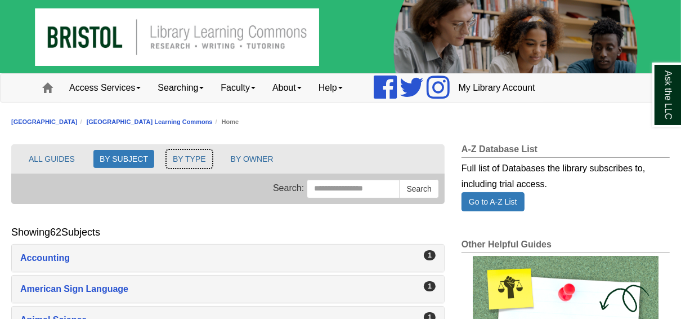
click at [197, 159] on button "BY TYPE" at bounding box center [190, 159] width 46 height 18
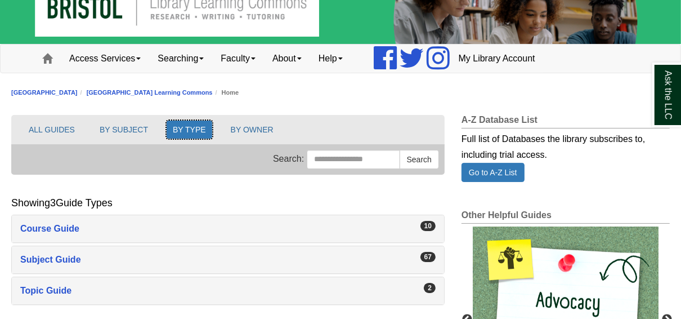
scroll to position [45, 0]
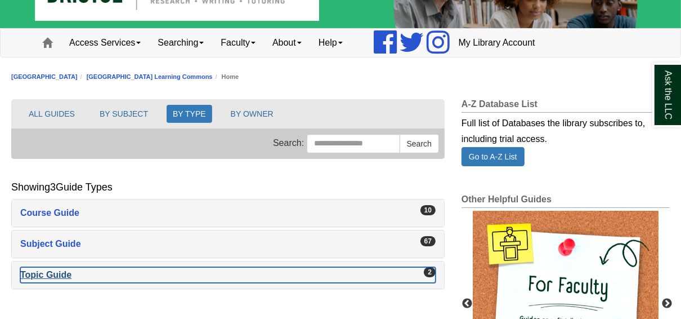
click at [44, 273] on div "Topic Guide , 2 guides" at bounding box center [228, 275] width 416 height 16
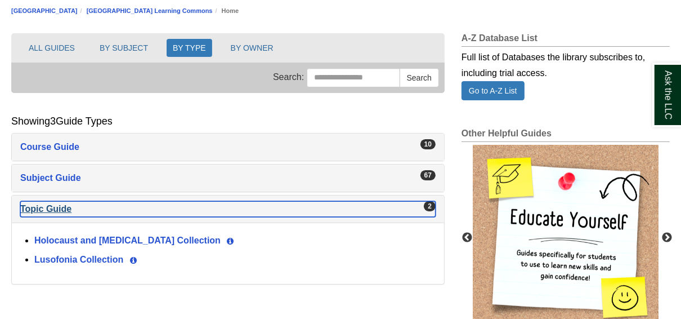
scroll to position [135, 0]
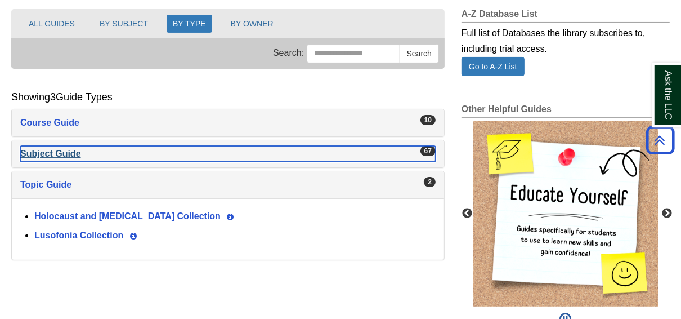
click at [59, 148] on div "Subject Guide , 67 guides" at bounding box center [228, 154] width 416 height 16
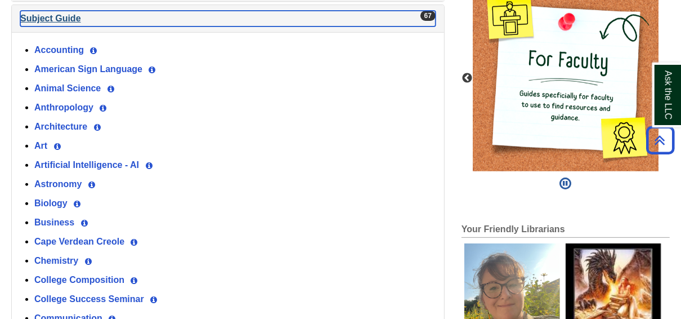
scroll to position [90, 0]
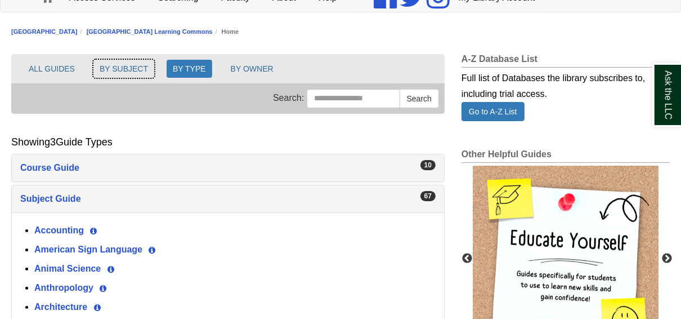
click at [117, 66] on button "BY SUBJECT" at bounding box center [123, 69] width 61 height 18
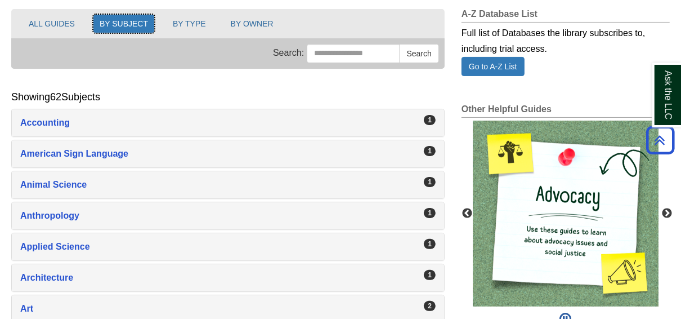
scroll to position [45, 0]
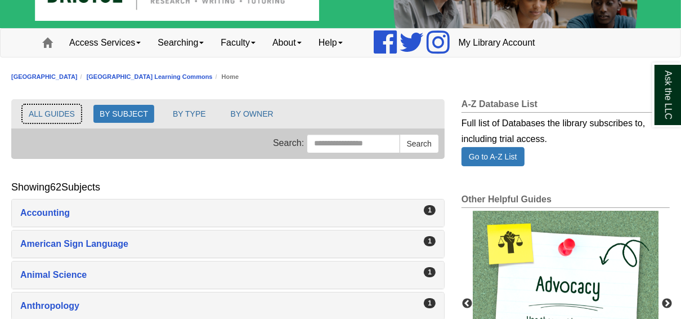
click at [56, 113] on button "ALL GUIDES" at bounding box center [52, 114] width 59 height 18
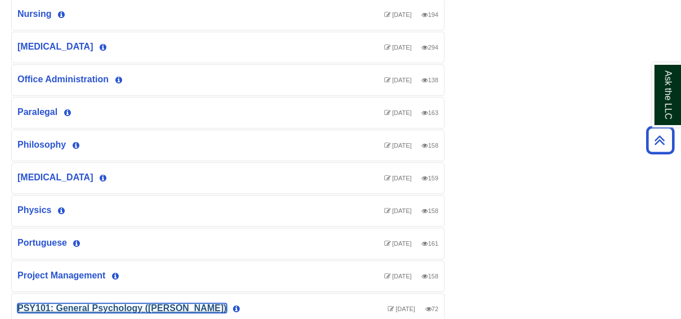
click at [108, 303] on link "PSY101: General Psychology (Lynch)" at bounding box center [121, 308] width 209 height 10
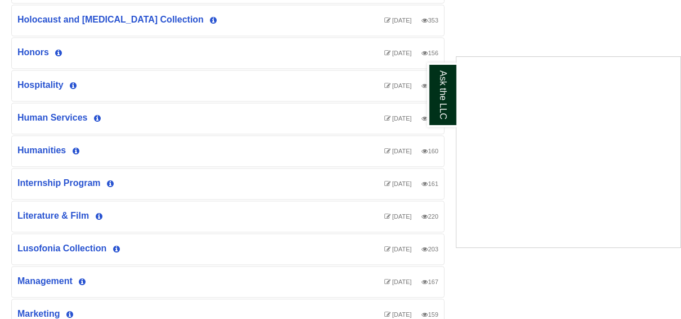
click at [480, 283] on div "Ask the LLC" at bounding box center [340, 159] width 681 height 319
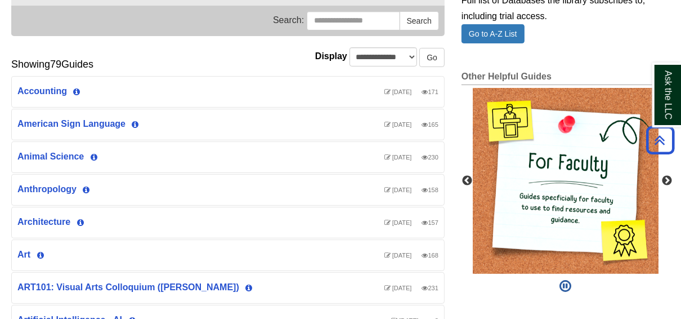
scroll to position [47, 0]
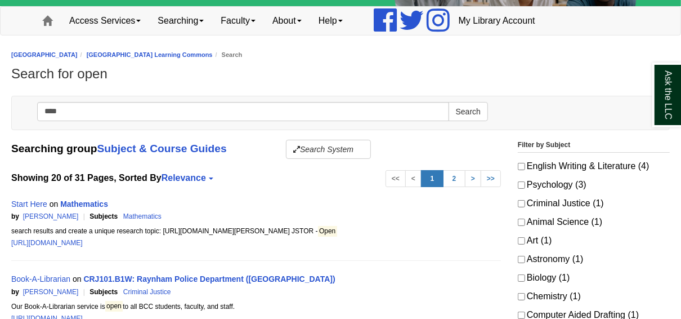
scroll to position [90, 0]
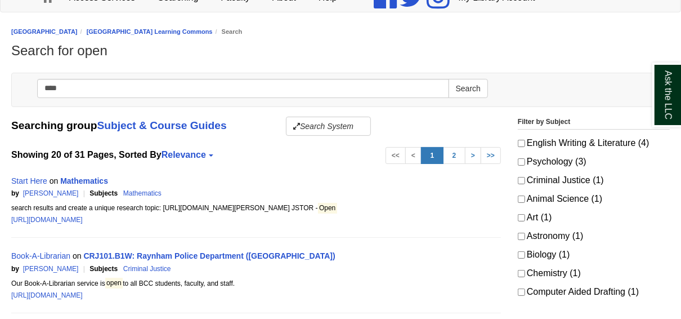
drag, startPoint x: 87, startPoint y: 83, endPoint x: 47, endPoint y: 86, distance: 39.5
click at [47, 86] on input "****" at bounding box center [243, 88] width 412 height 19
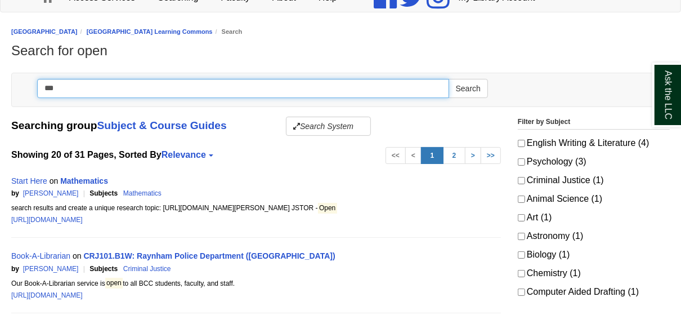
type input "***"
click at [449, 79] on button "Search" at bounding box center [468, 88] width 39 height 19
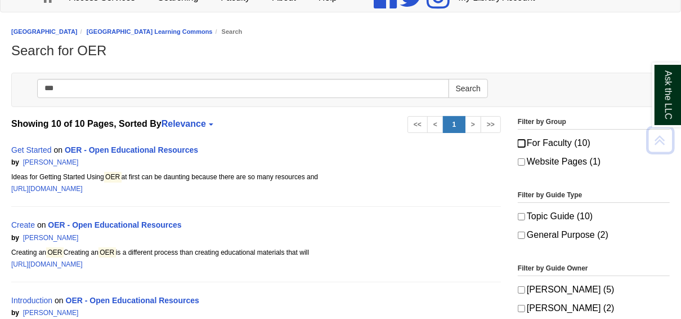
scroll to position [135, 0]
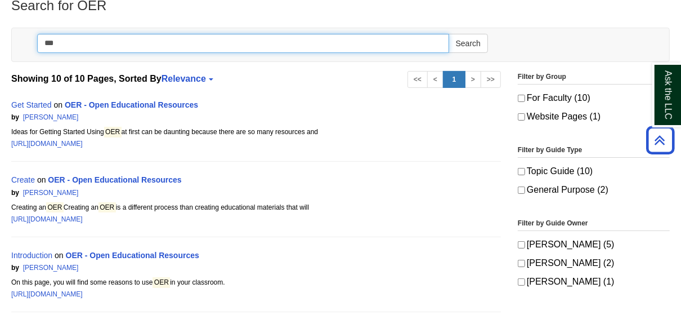
drag, startPoint x: 81, startPoint y: 42, endPoint x: 40, endPoint y: 42, distance: 40.5
click at [40, 42] on input "***" at bounding box center [243, 43] width 412 height 19
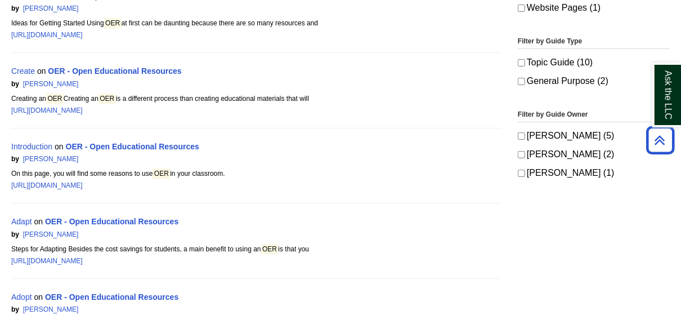
scroll to position [270, 0]
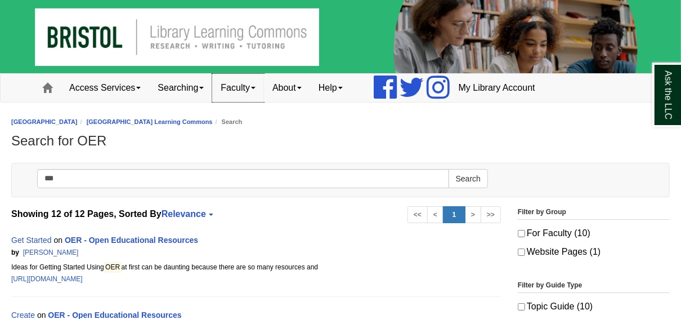
click at [256, 89] on link "Faculty" at bounding box center [238, 88] width 52 height 28
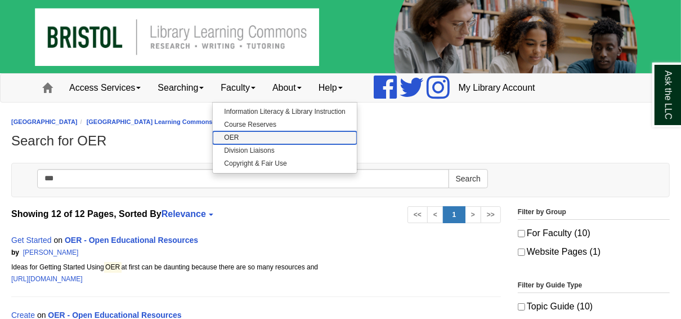
click at [251, 137] on link "OER" at bounding box center [285, 137] width 144 height 13
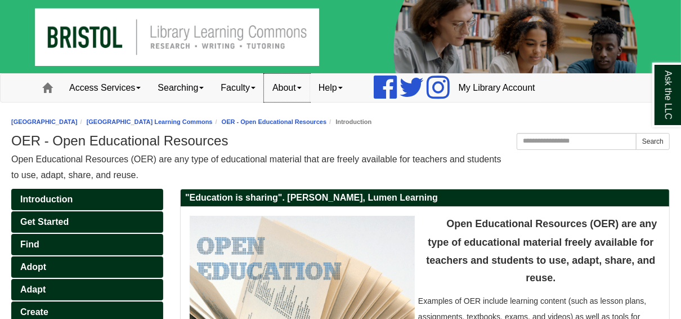
click at [298, 87] on link "About" at bounding box center [287, 88] width 46 height 28
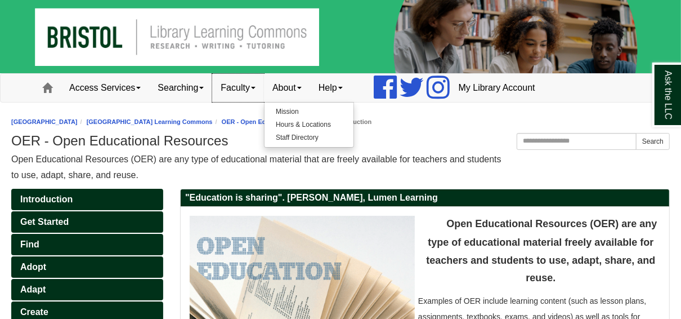
click at [256, 89] on span at bounding box center [253, 88] width 5 height 2
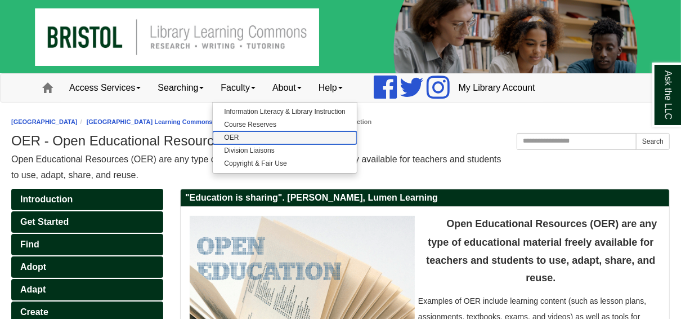
click at [239, 135] on link "OER" at bounding box center [285, 137] width 144 height 13
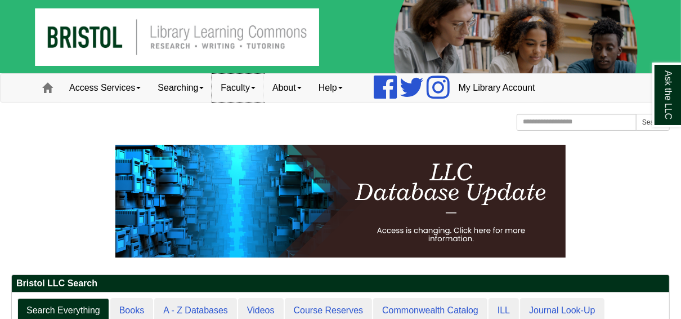
click at [257, 90] on link "Faculty" at bounding box center [238, 88] width 52 height 28
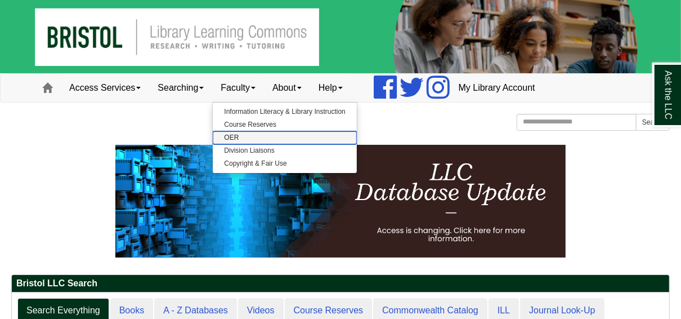
click at [237, 139] on link "OER" at bounding box center [285, 137] width 144 height 13
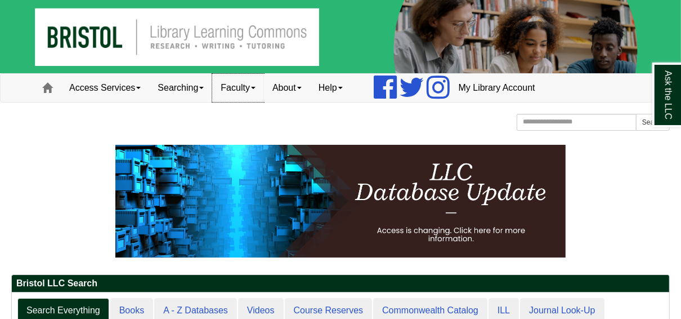
click at [260, 90] on link "Faculty" at bounding box center [238, 88] width 52 height 28
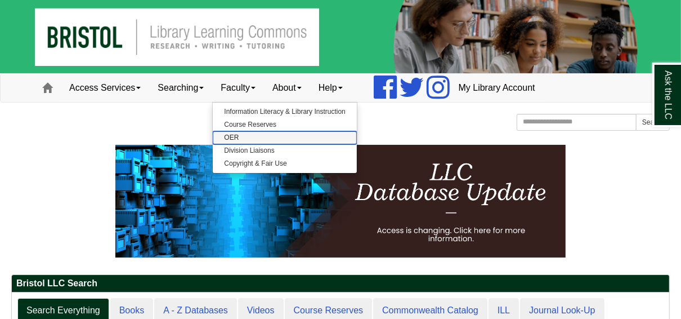
click at [236, 140] on link "OER" at bounding box center [285, 137] width 144 height 13
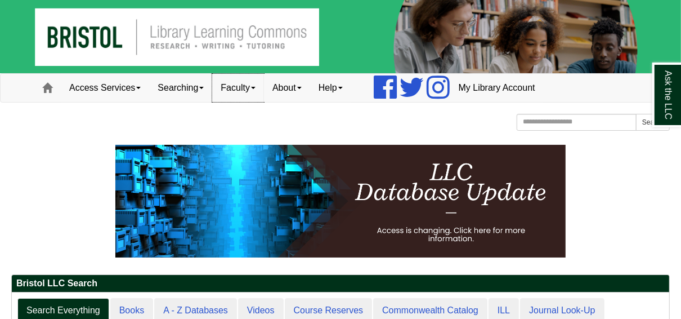
click at [258, 92] on link "Faculty" at bounding box center [238, 88] width 52 height 28
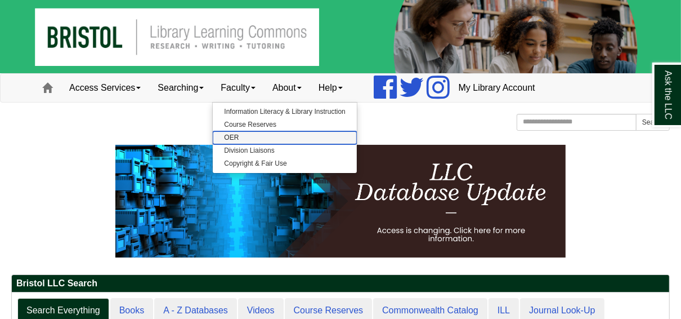
click at [242, 133] on link "OER" at bounding box center [285, 137] width 144 height 13
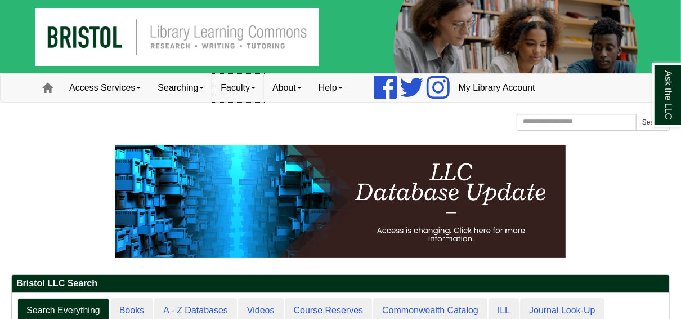
click at [256, 85] on link "Faculty" at bounding box center [238, 88] width 52 height 28
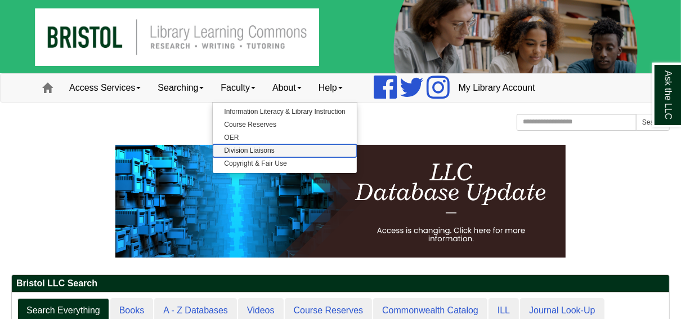
click at [246, 146] on link "Division Liaisons" at bounding box center [285, 150] width 144 height 13
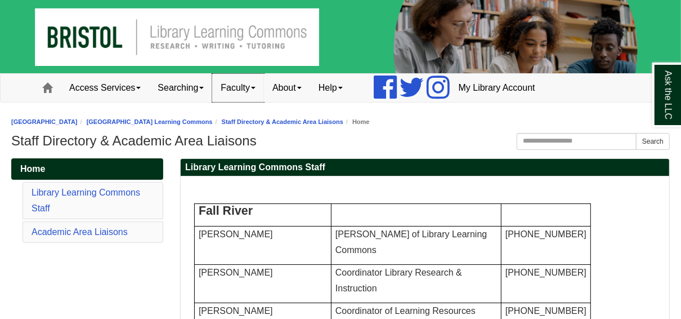
click at [241, 95] on link "Faculty" at bounding box center [238, 88] width 52 height 28
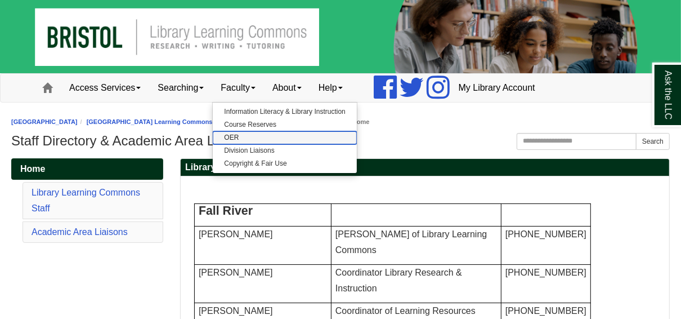
click at [238, 134] on link "OER" at bounding box center [285, 137] width 144 height 13
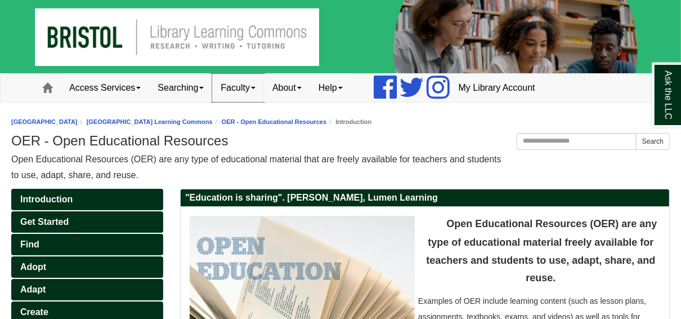
click at [249, 86] on link "Faculty" at bounding box center [238, 88] width 52 height 28
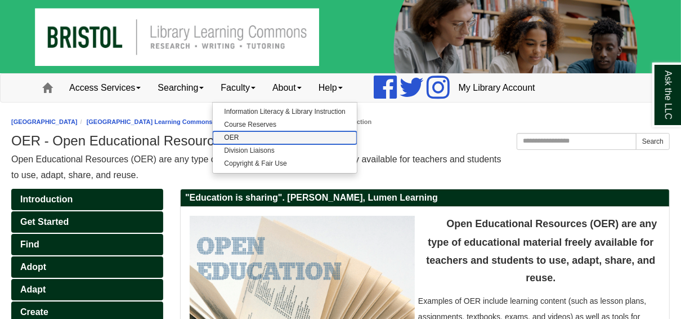
click at [240, 138] on link "OER" at bounding box center [285, 137] width 144 height 13
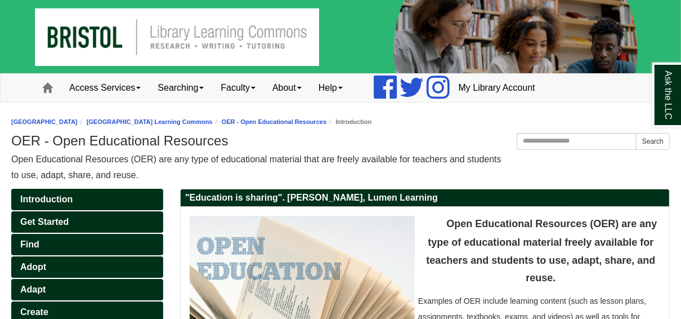
click at [136, 49] on img at bounding box center [340, 36] width 681 height 73
click at [46, 87] on span at bounding box center [47, 88] width 10 height 10
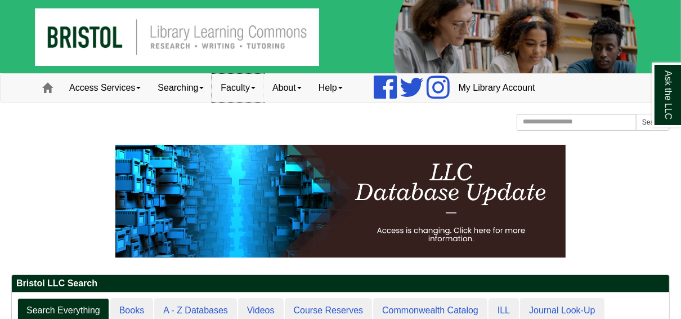
click at [252, 86] on link "Faculty" at bounding box center [238, 88] width 52 height 28
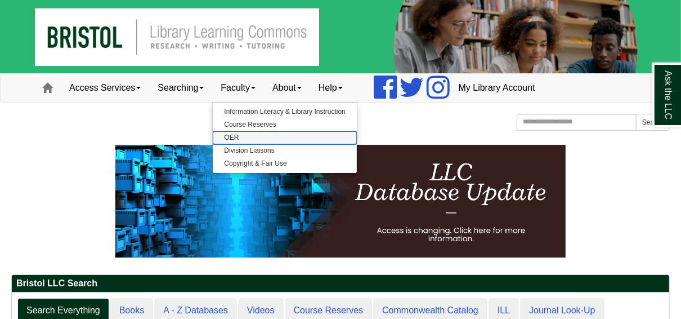
click at [242, 135] on link "OER" at bounding box center [285, 137] width 144 height 13
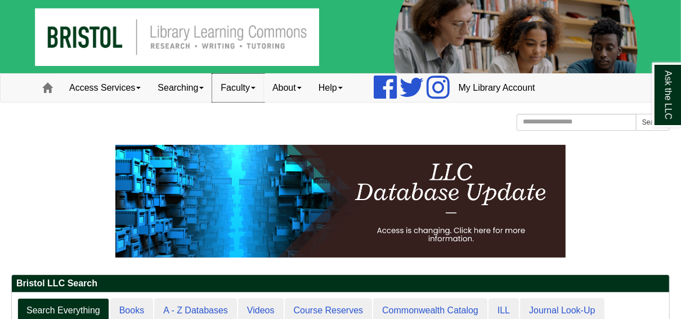
click at [251, 83] on link "Faculty" at bounding box center [238, 88] width 52 height 28
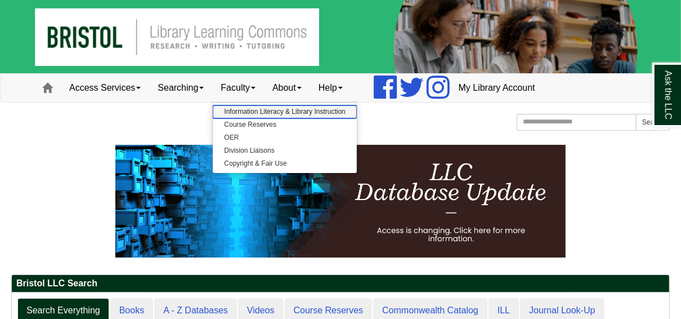
click at [247, 113] on link "Information Literacy & Library Instruction" at bounding box center [285, 111] width 144 height 13
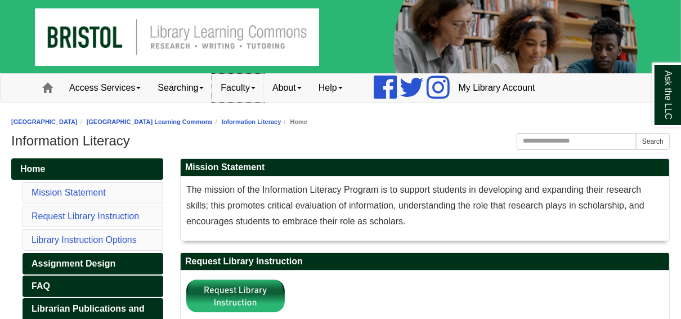
click at [253, 87] on link "Faculty" at bounding box center [238, 88] width 52 height 28
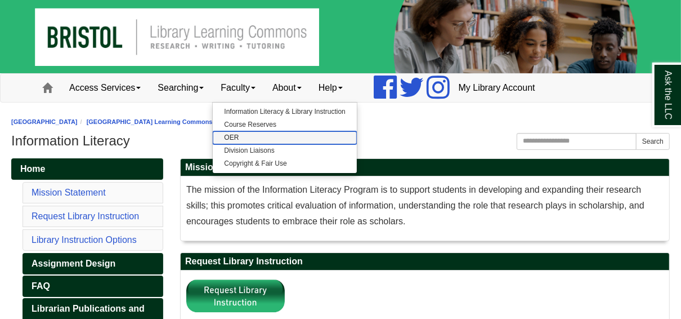
click at [242, 137] on link "OER" at bounding box center [285, 137] width 144 height 13
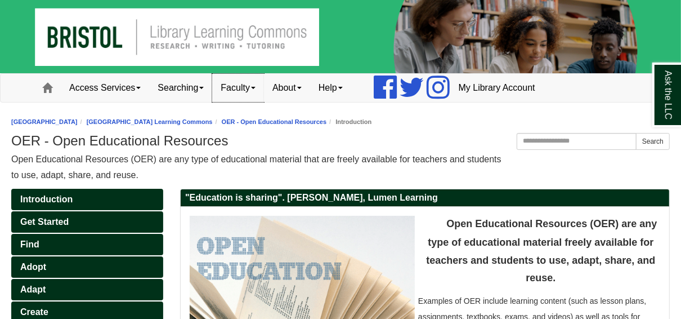
click at [256, 89] on span at bounding box center [253, 88] width 5 height 2
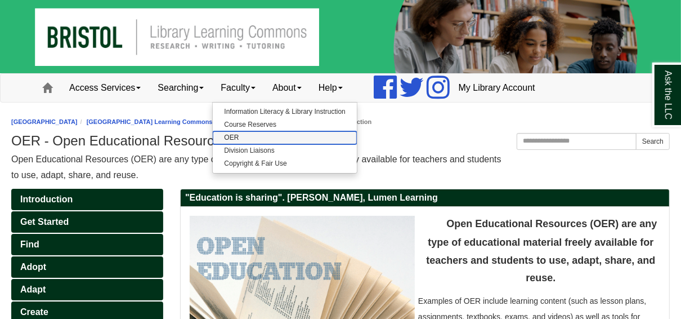
click at [238, 135] on link "OER" at bounding box center [285, 137] width 144 height 13
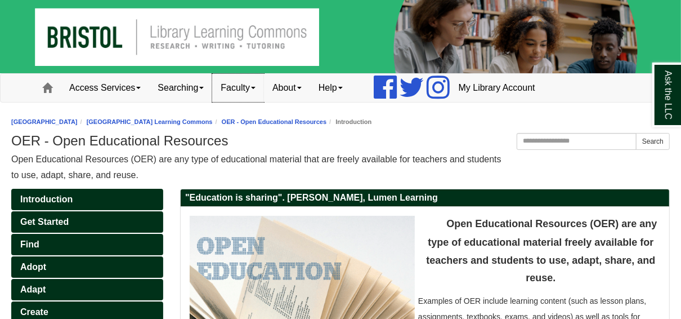
click at [247, 88] on link "Faculty" at bounding box center [238, 88] width 52 height 28
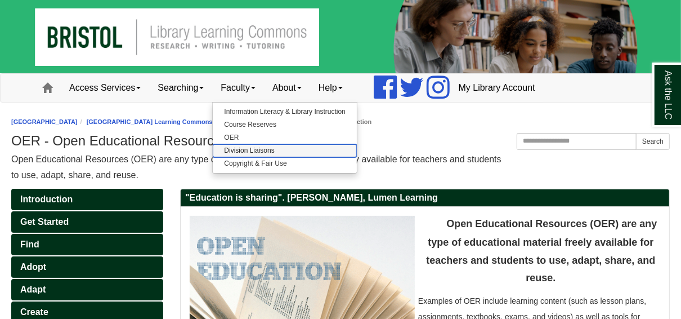
click at [247, 146] on link "Division Liaisons" at bounding box center [285, 150] width 144 height 13
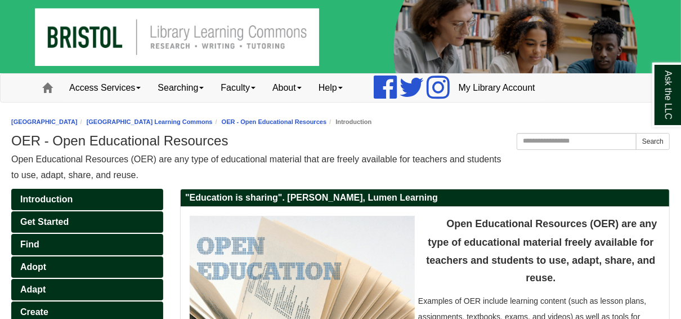
click at [157, 50] on img at bounding box center [340, 36] width 681 height 73
click at [249, 89] on link "Faculty" at bounding box center [238, 88] width 52 height 28
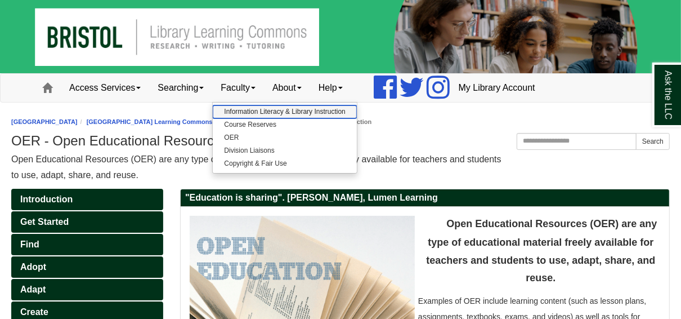
click at [248, 109] on link "Information Literacy & Library Instruction" at bounding box center [285, 111] width 144 height 13
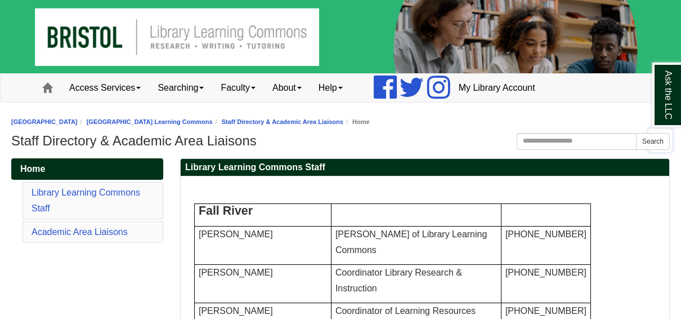
scroll to position [1355, 0]
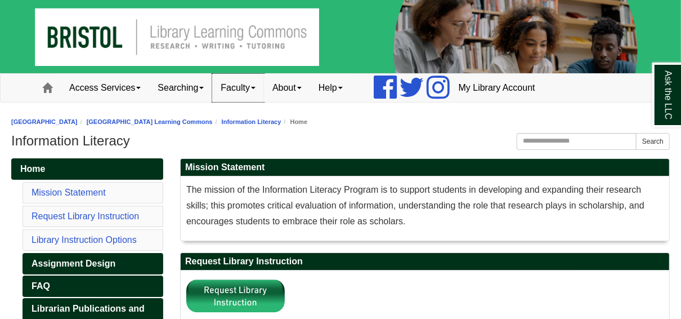
click at [249, 84] on link "Faculty" at bounding box center [238, 88] width 52 height 28
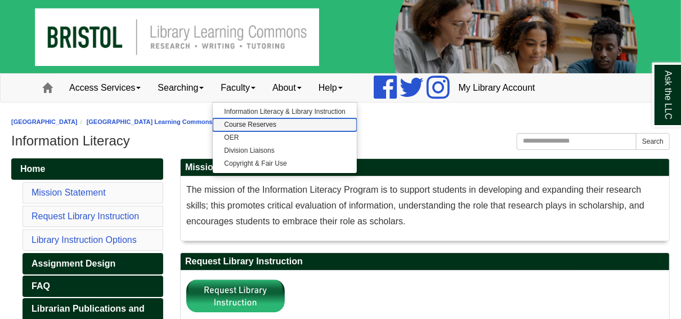
click at [247, 124] on link "Course Reserves" at bounding box center [285, 124] width 144 height 13
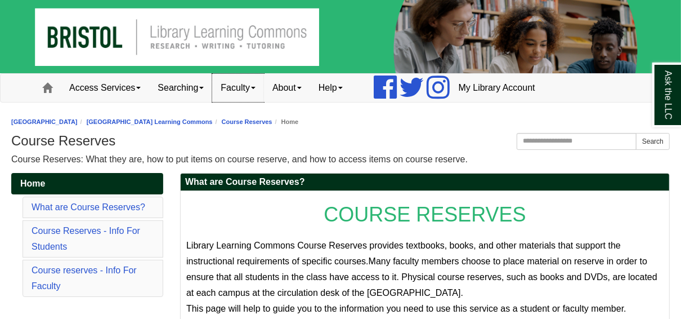
click at [256, 89] on link "Faculty" at bounding box center [238, 88] width 52 height 28
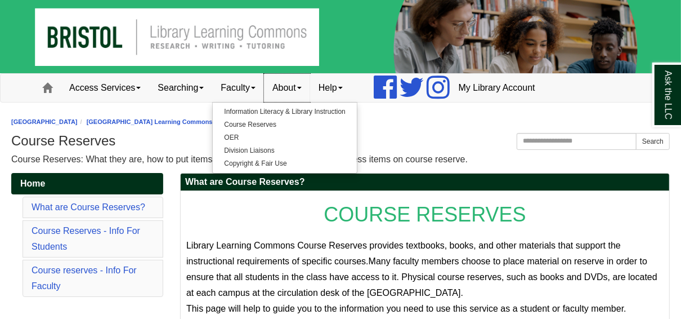
click at [310, 89] on link "About" at bounding box center [287, 88] width 46 height 28
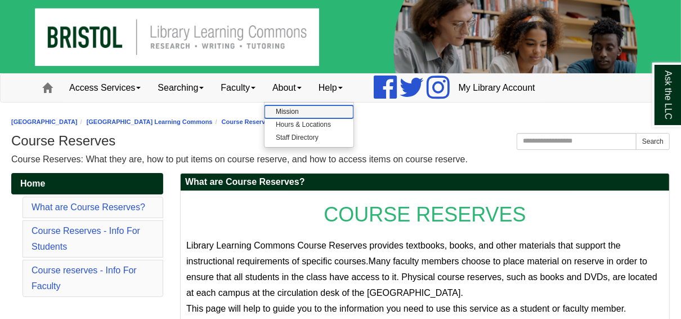
click at [284, 111] on link "Mission" at bounding box center [309, 111] width 89 height 13
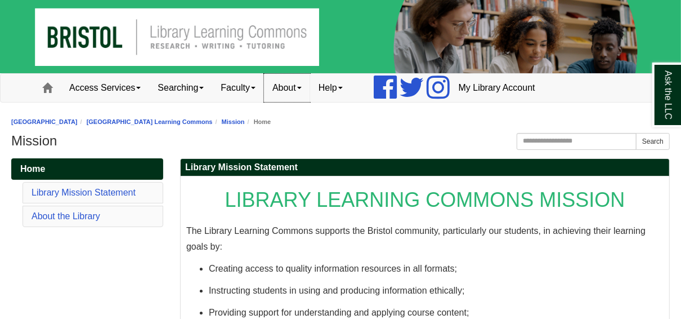
click at [304, 91] on link "About" at bounding box center [287, 88] width 46 height 28
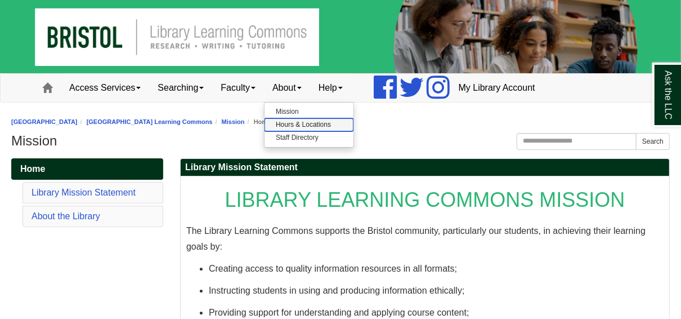
click at [297, 122] on link "Hours & Locations" at bounding box center [309, 124] width 89 height 13
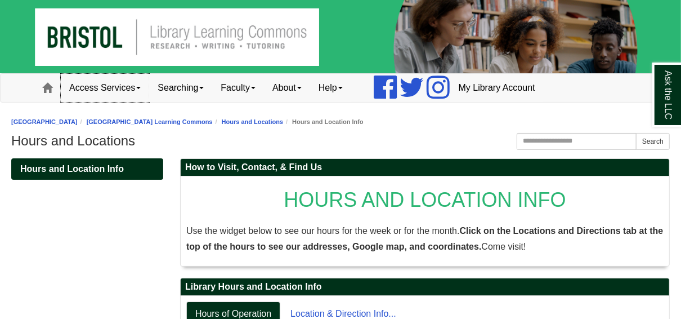
click at [126, 88] on link "Access Services" at bounding box center [105, 88] width 88 height 28
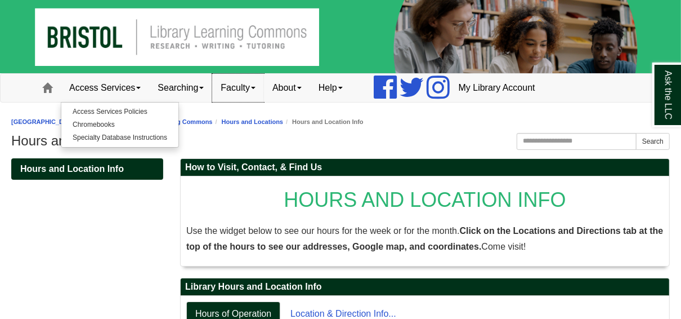
click at [231, 88] on link "Faculty" at bounding box center [238, 88] width 52 height 28
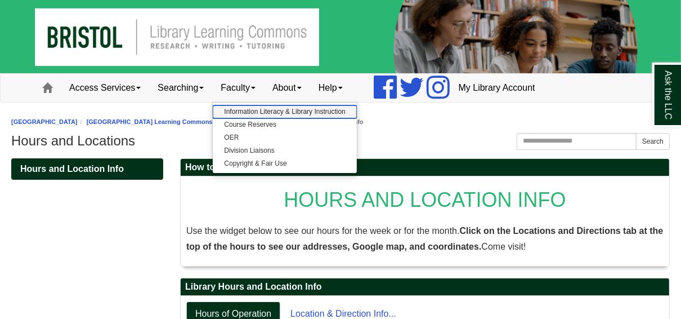
click at [233, 106] on link "Information Literacy & Library Instruction" at bounding box center [285, 111] width 144 height 13
